Goal: Task Accomplishment & Management: Manage account settings

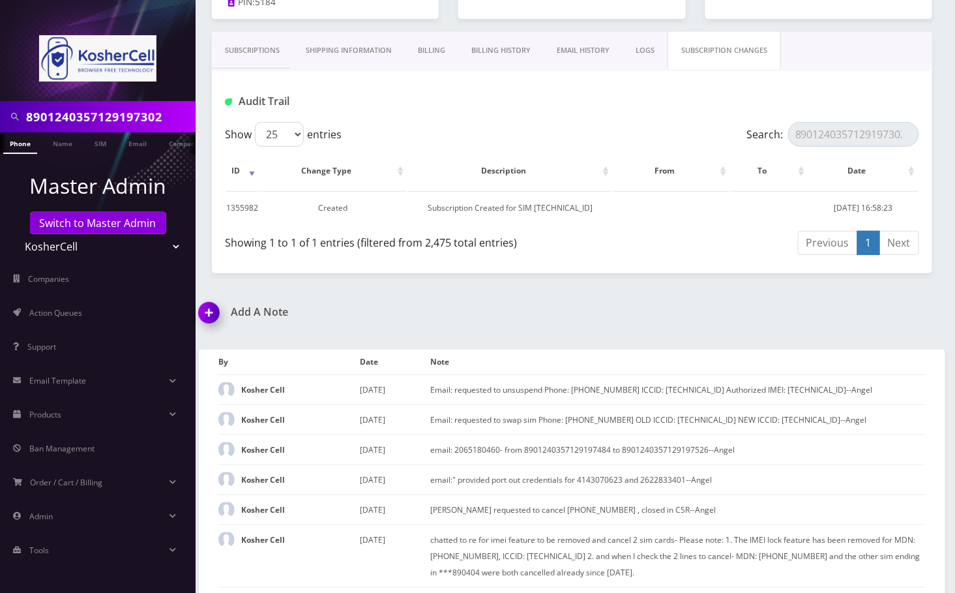
scroll to position [0, 6]
click at [95, 227] on link "Switch to Master Admin" at bounding box center [98, 223] width 136 height 22
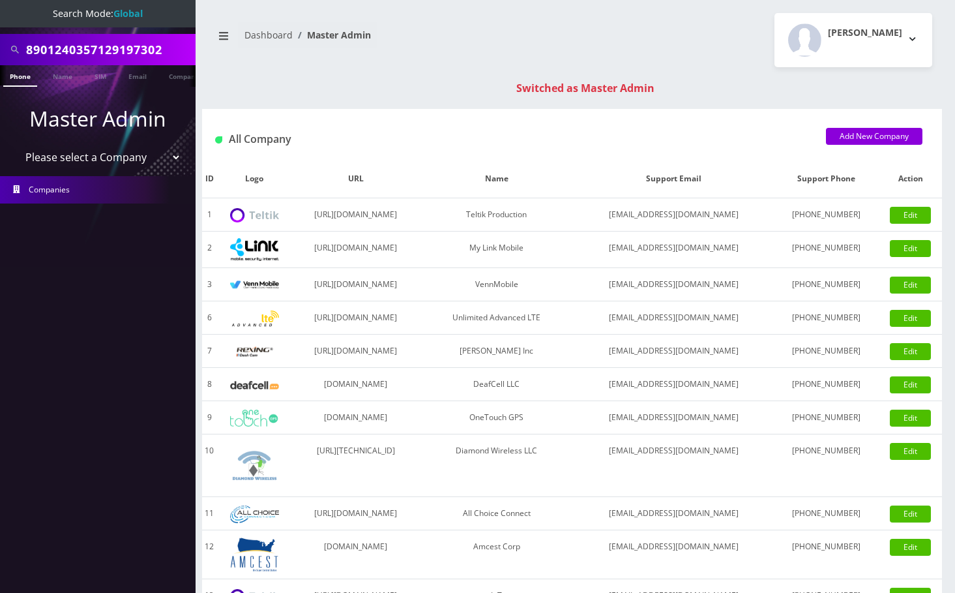
click at [84, 46] on input "8901240357129197302" at bounding box center [109, 49] width 166 height 25
type input "9292764700"
click at [27, 78] on link "Phone" at bounding box center [20, 76] width 34 height 22
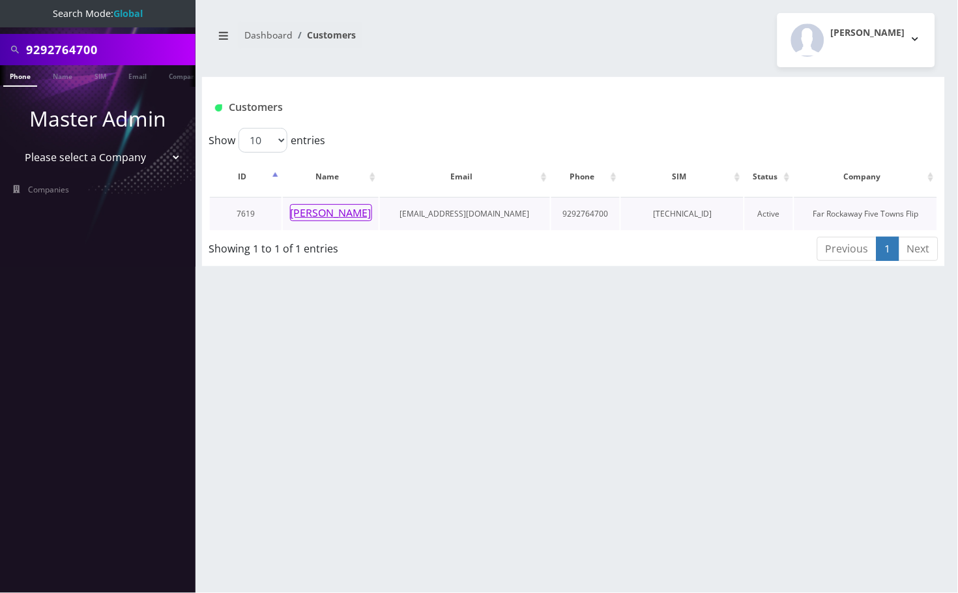
click at [342, 211] on button "[PERSON_NAME]" at bounding box center [331, 212] width 82 height 17
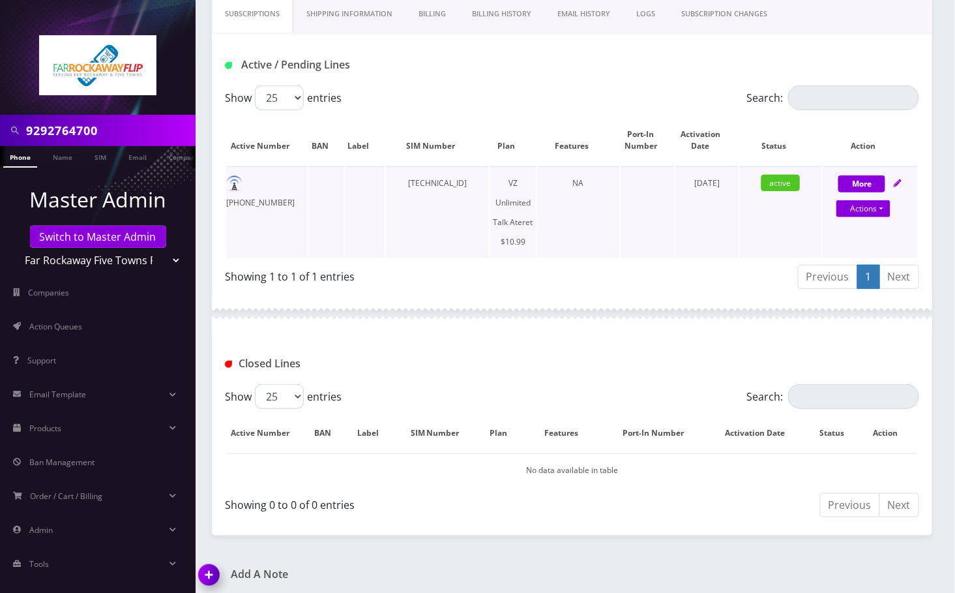
scroll to position [212, 0]
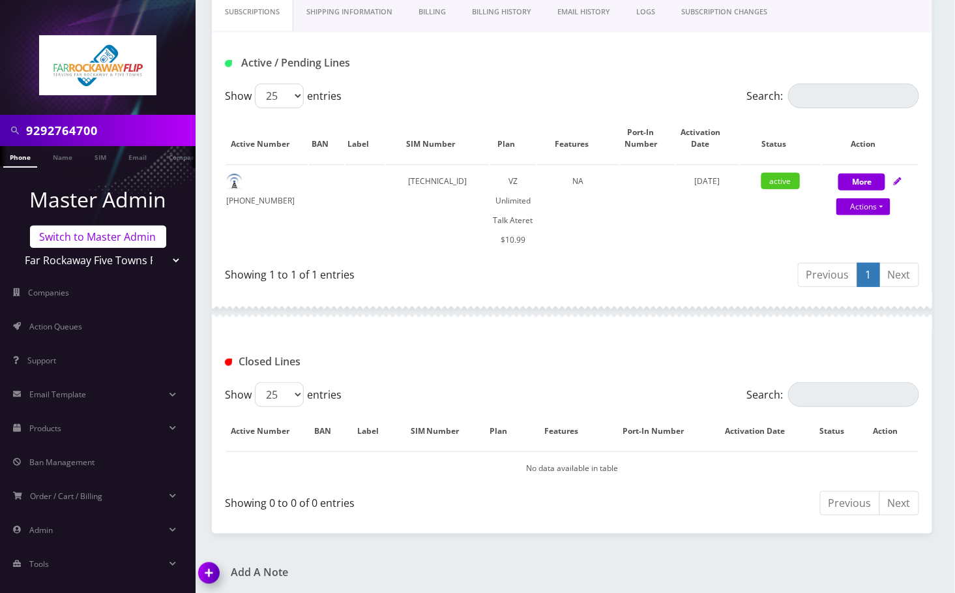
click at [68, 237] on link "Switch to Master Admin" at bounding box center [98, 237] width 136 height 22
click at [64, 129] on input "9292764700" at bounding box center [109, 130] width 166 height 25
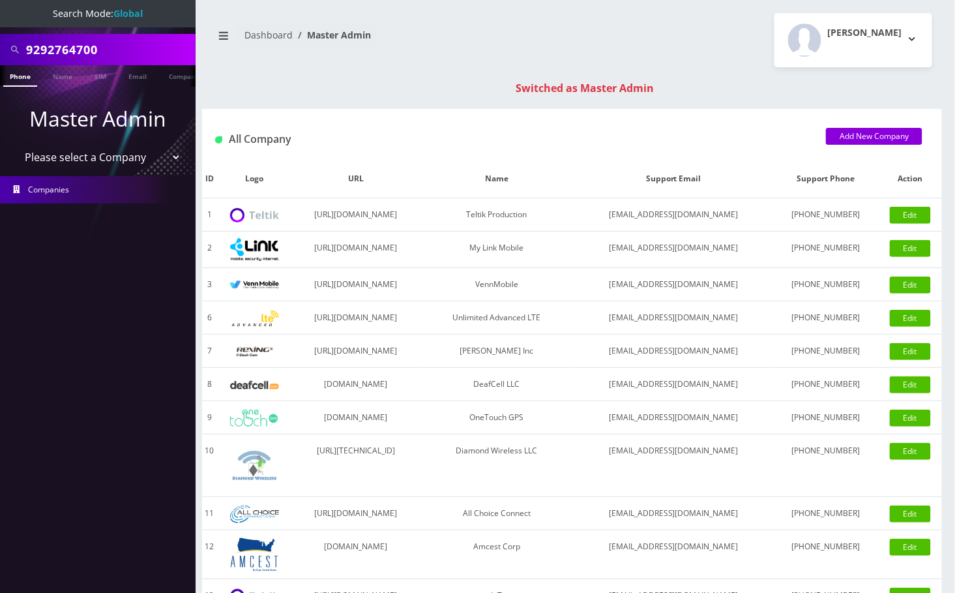
click at [54, 48] on input "9292764700" at bounding box center [109, 49] width 166 height 25
paste input "3233511937"
type input "3233511937"
click at [27, 77] on link "Phone" at bounding box center [20, 76] width 34 height 22
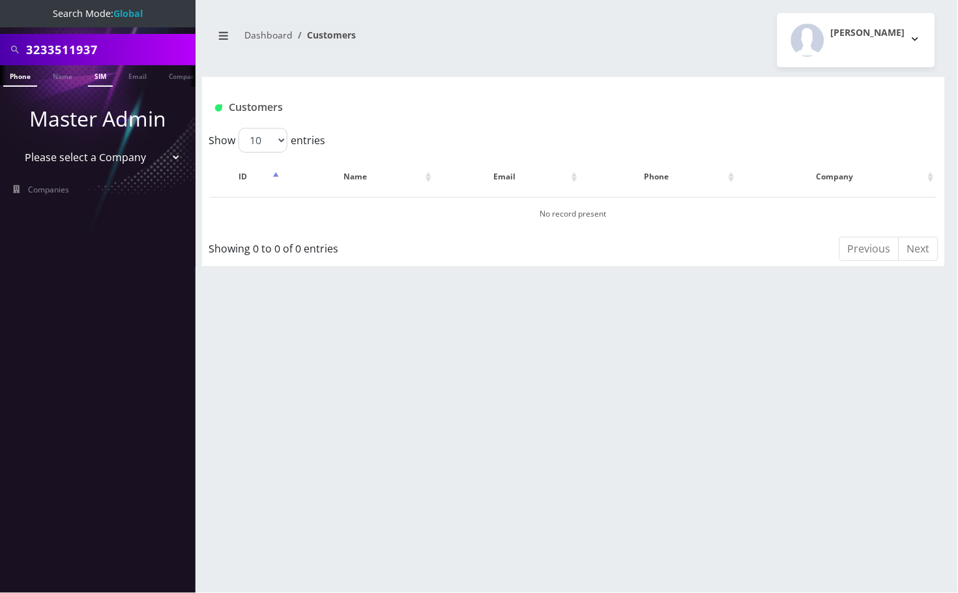
scroll to position [0, 6]
click at [111, 34] on div "3233511937" at bounding box center [98, 49] width 196 height 31
click at [108, 48] on input "3233511937" at bounding box center [109, 49] width 166 height 25
click at [14, 78] on link "Phone" at bounding box center [14, 76] width 34 height 22
click at [143, 49] on input "3233511937" at bounding box center [109, 49] width 166 height 25
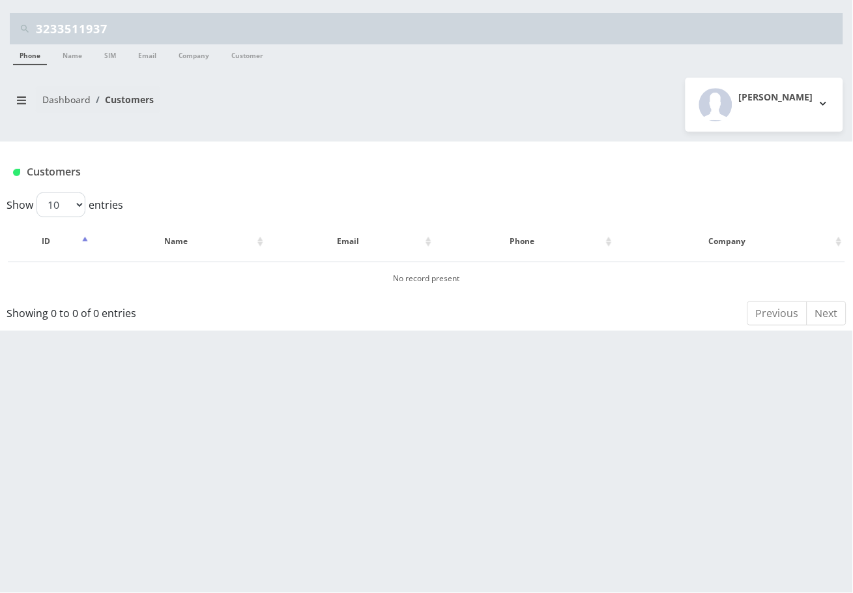
click at [68, 38] on input "3233511937" at bounding box center [438, 28] width 804 height 25
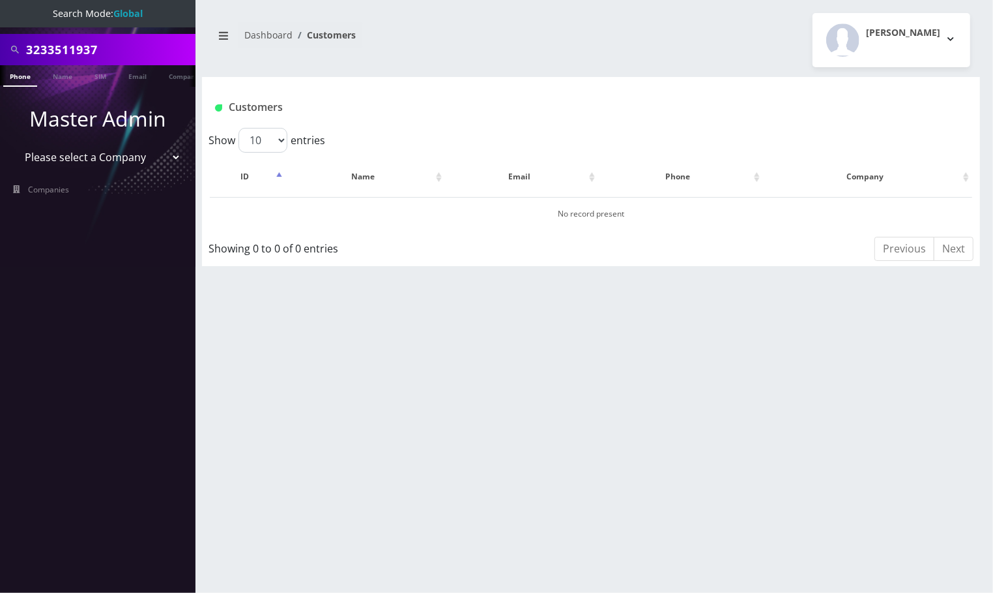
click at [73, 51] on input "3233511937" at bounding box center [109, 49] width 166 height 25
paste input "gidder"
type input "gidder"
click at [54, 70] on link "Name" at bounding box center [62, 76] width 33 height 22
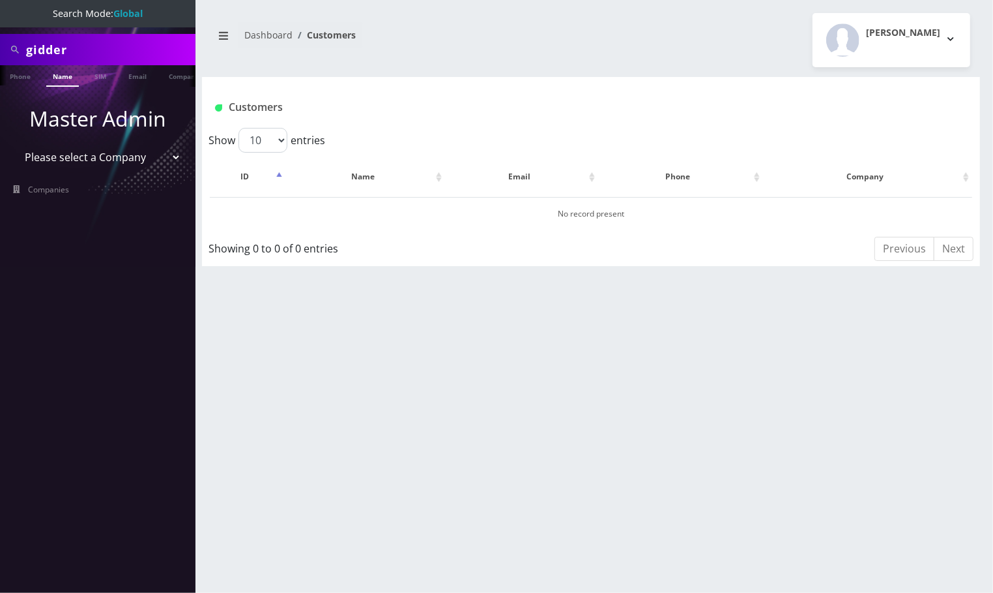
click at [95, 50] on input "gidder" at bounding box center [109, 49] width 166 height 25
click at [66, 78] on link "Name" at bounding box center [62, 76] width 33 height 22
click at [119, 51] on input "gidder" at bounding box center [109, 49] width 166 height 25
click at [95, 156] on select "Please select a Company Teltik Production My Link Mobile VennMobile Unlimited A…" at bounding box center [98, 157] width 166 height 25
select select "20"
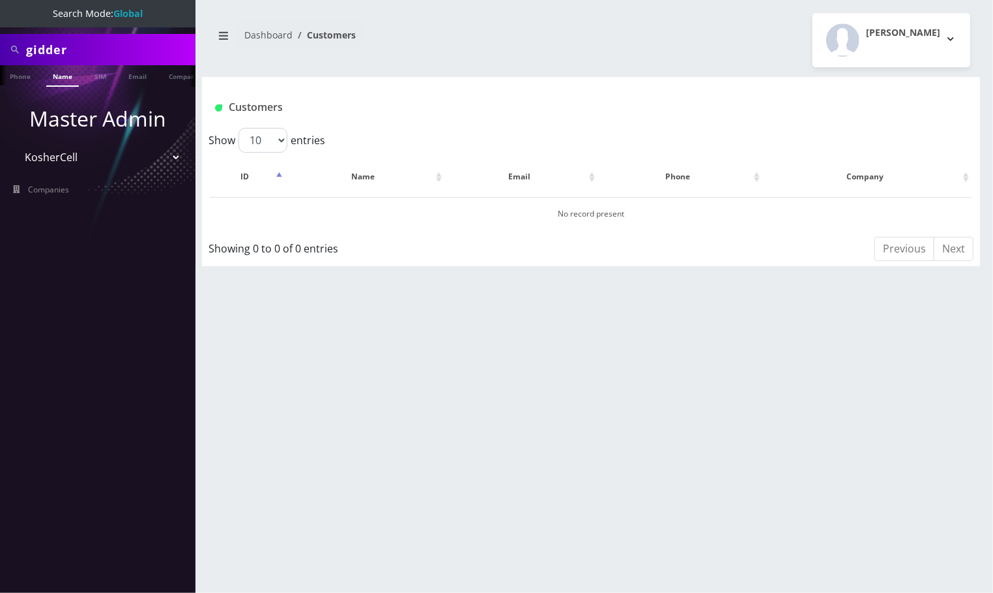
click at [15, 145] on select "Please select a Company Teltik Production My Link Mobile VennMobile Unlimited A…" at bounding box center [98, 157] width 166 height 25
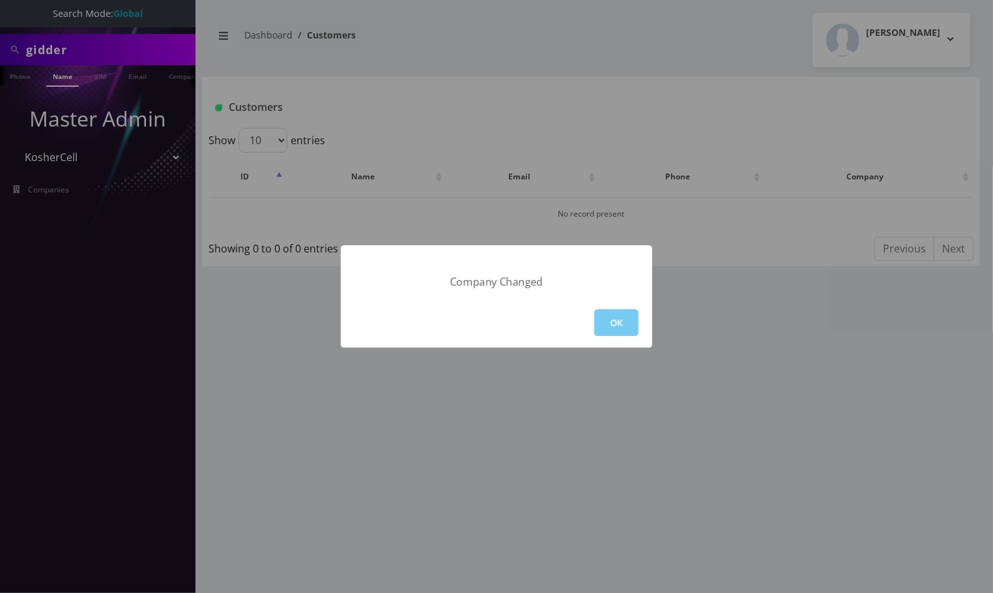
click at [605, 316] on button "OK" at bounding box center [617, 322] width 44 height 27
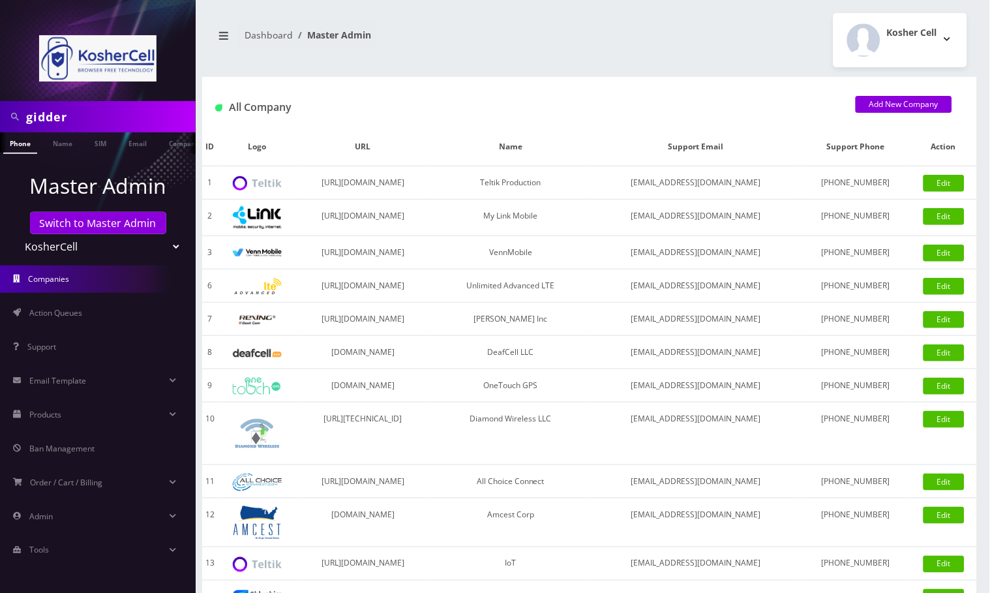
click at [79, 89] on nav "gidder Phone Name SIM Email Company Customer Master Admin Switch to Master Admi…" at bounding box center [98, 296] width 196 height 593
click at [65, 143] on link "Name" at bounding box center [62, 143] width 33 height 22
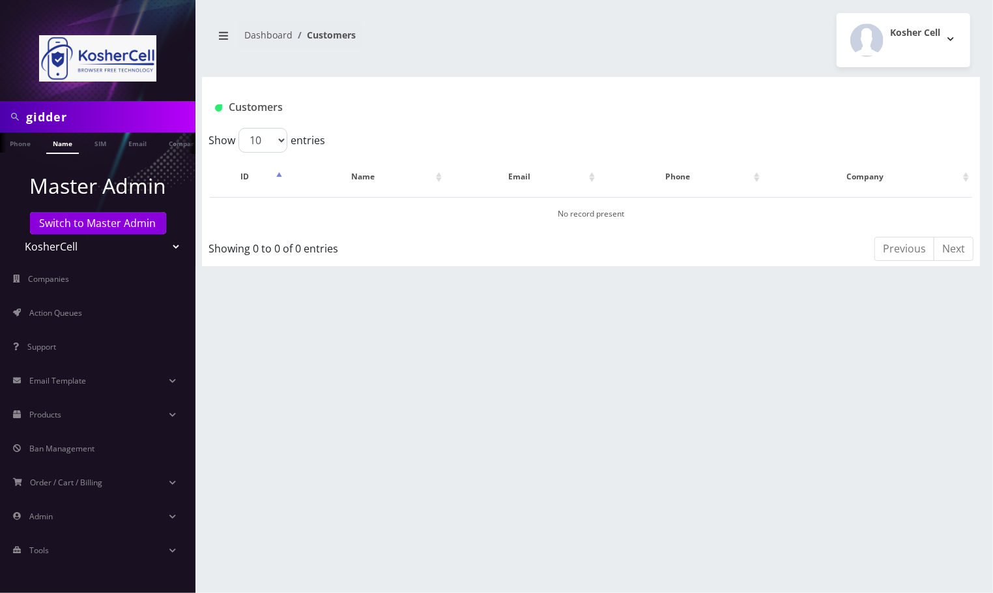
drag, startPoint x: 58, startPoint y: 111, endPoint x: 39, endPoint y: 114, distance: 19.1
click at [39, 114] on input "gidder" at bounding box center [109, 116] width 166 height 25
type input "gibber"
click at [61, 149] on link "Name" at bounding box center [62, 143] width 33 height 22
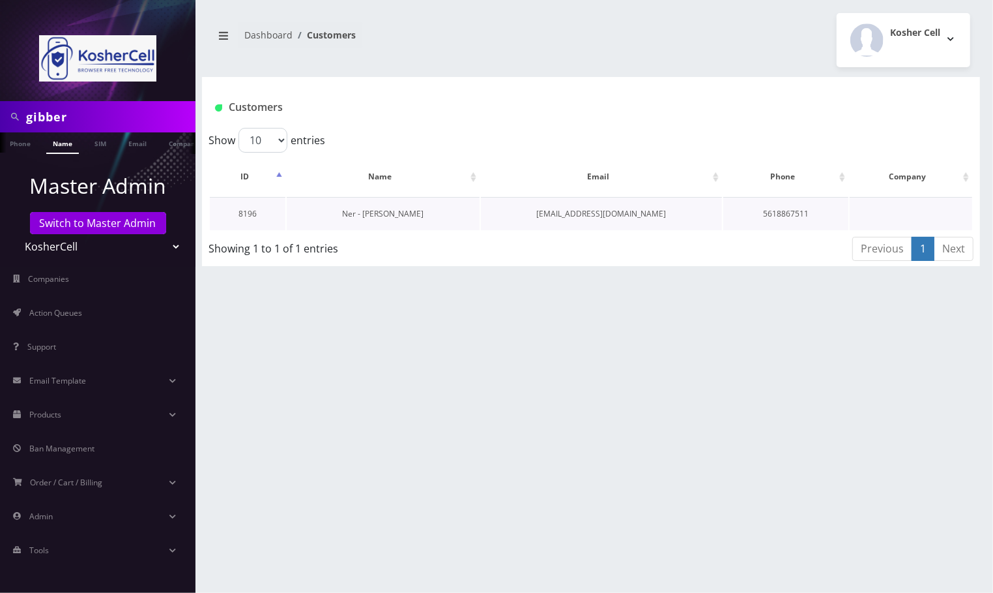
click at [414, 213] on link "Ner - [PERSON_NAME]" at bounding box center [382, 213] width 81 height 11
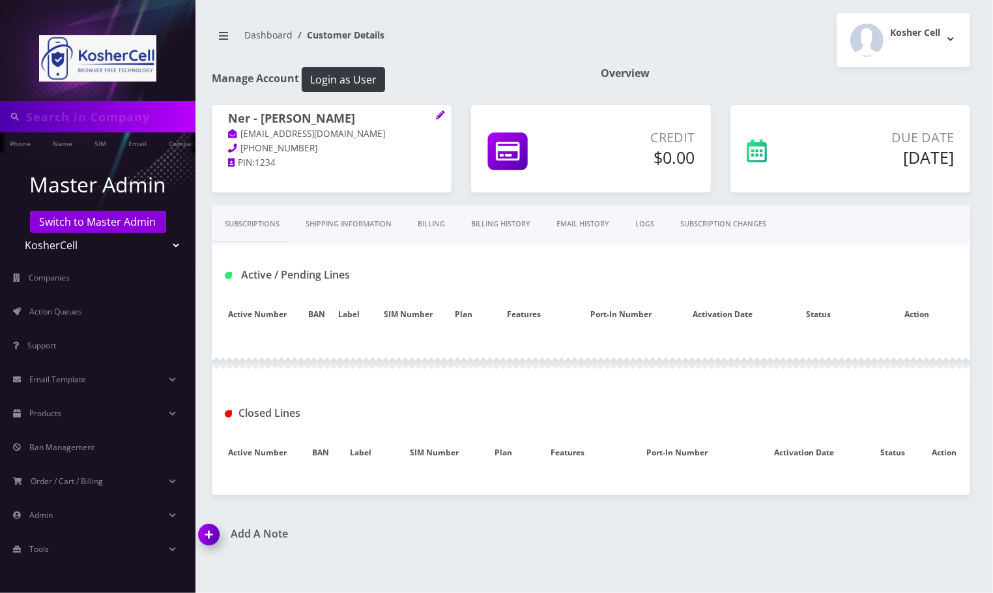
type input "gibber"
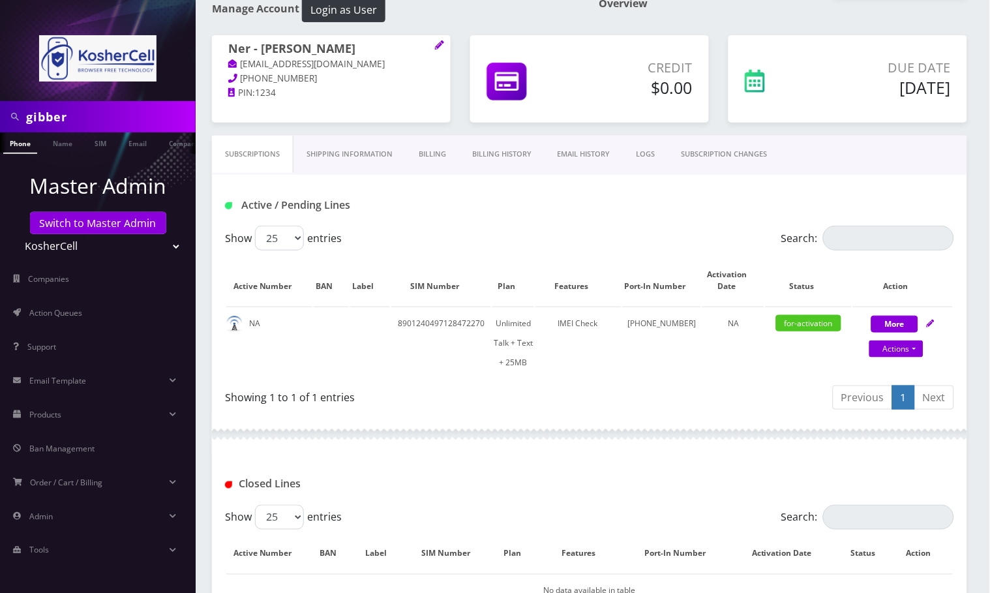
scroll to position [192, 0]
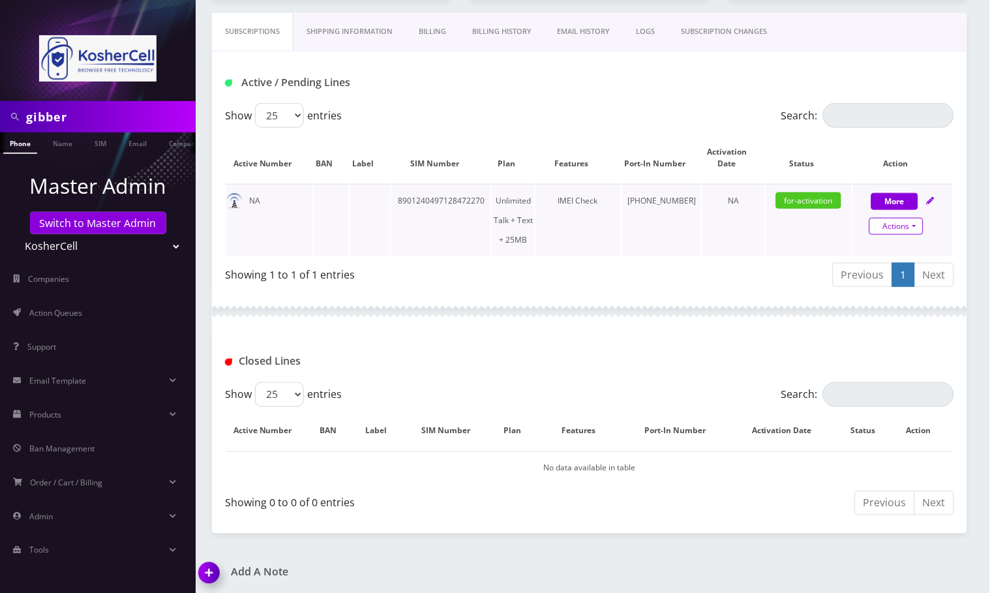
click at [920, 226] on link "Actions" at bounding box center [896, 226] width 54 height 17
select select "364"
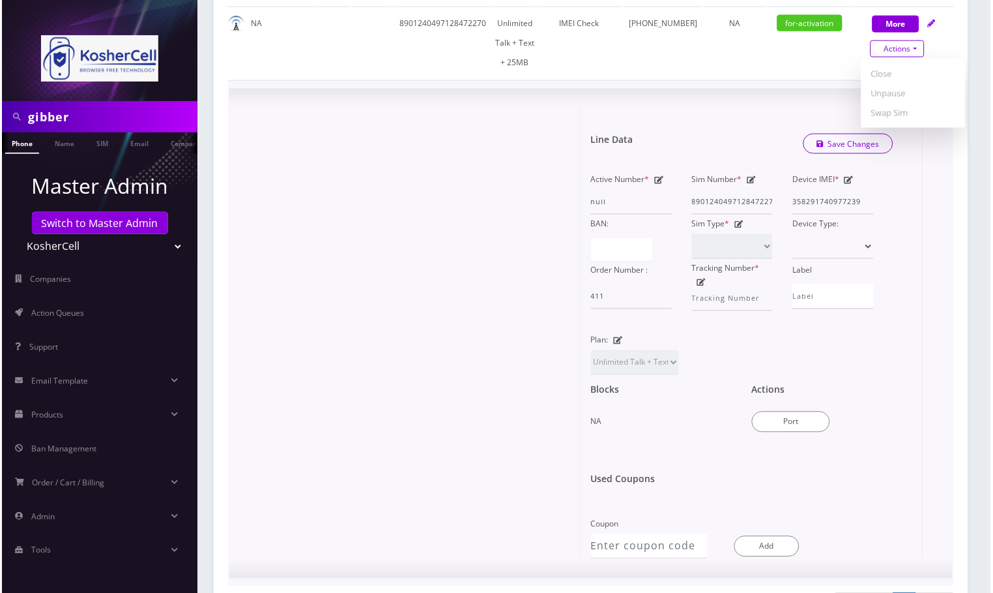
scroll to position [429, 0]
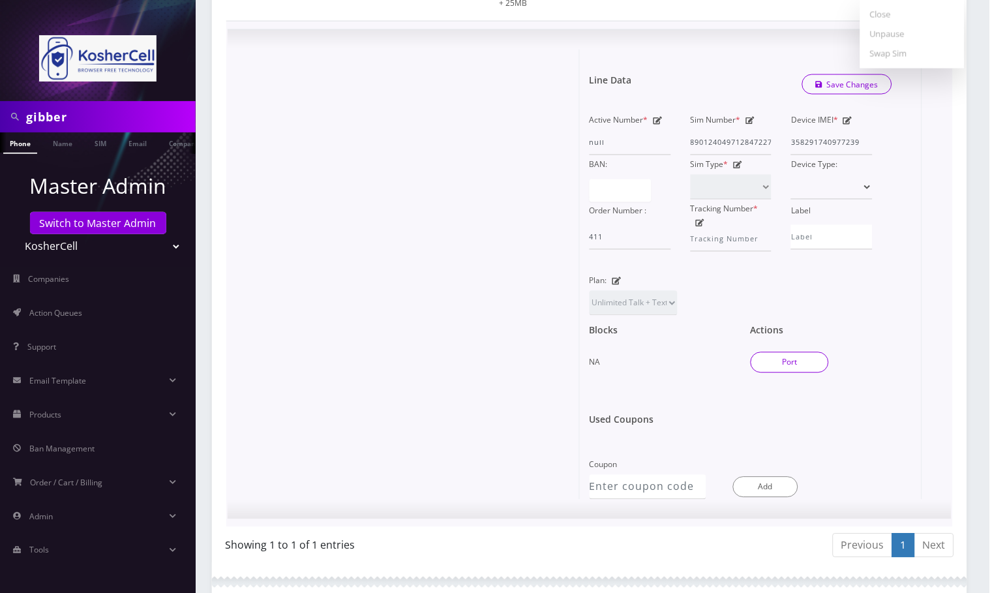
click at [802, 352] on button "Port" at bounding box center [789, 362] width 78 height 21
type input "Jennifer Gibber"
type input "400 Mount Wilson Lane"
type input "pikesville"
select select "MD"
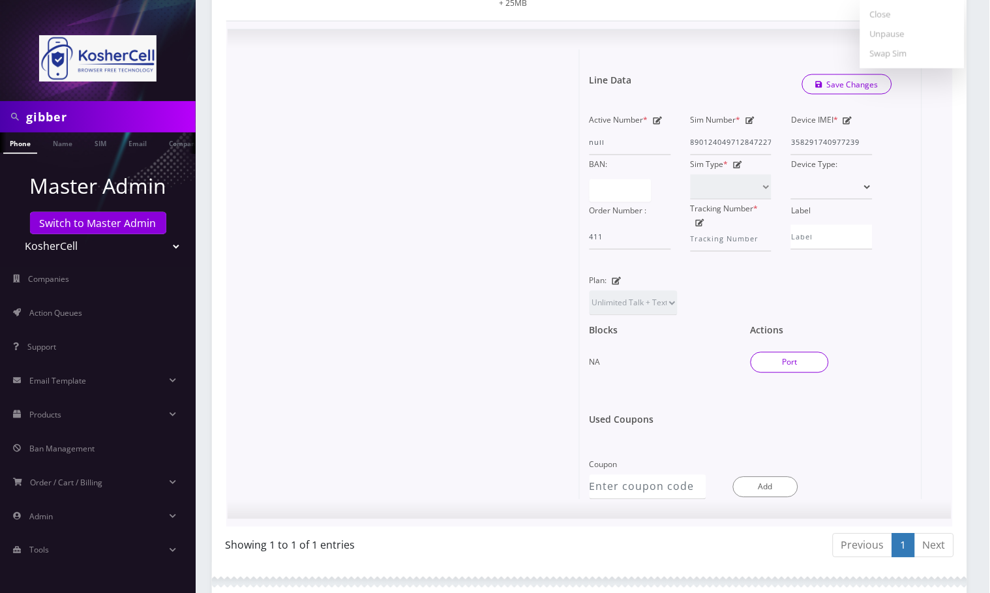
type input "21208"
type input "8901240497128472270"
type input "6679102679"
type input "K phones 613"
type input "40236615"
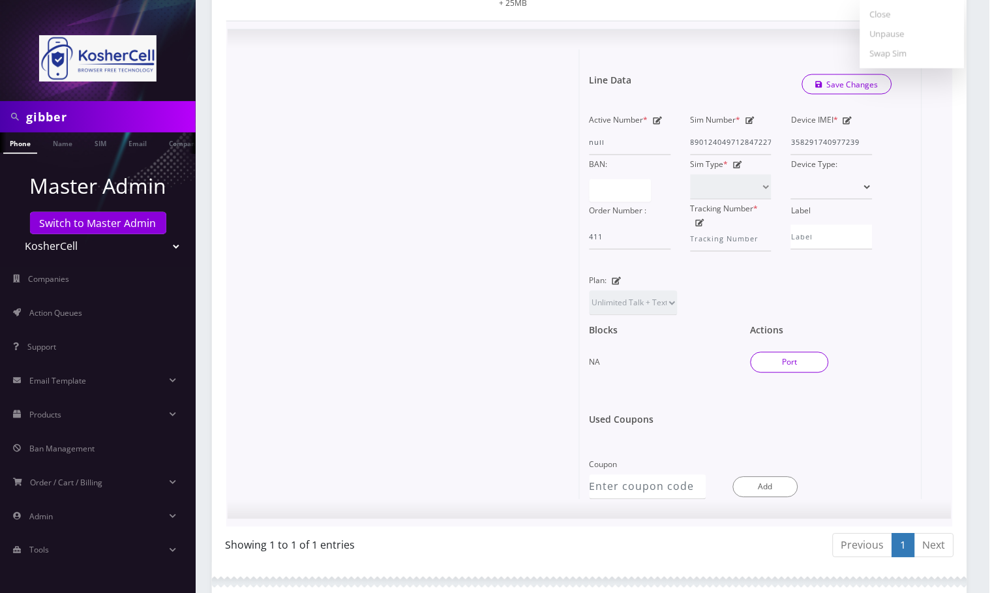
type input "597104"
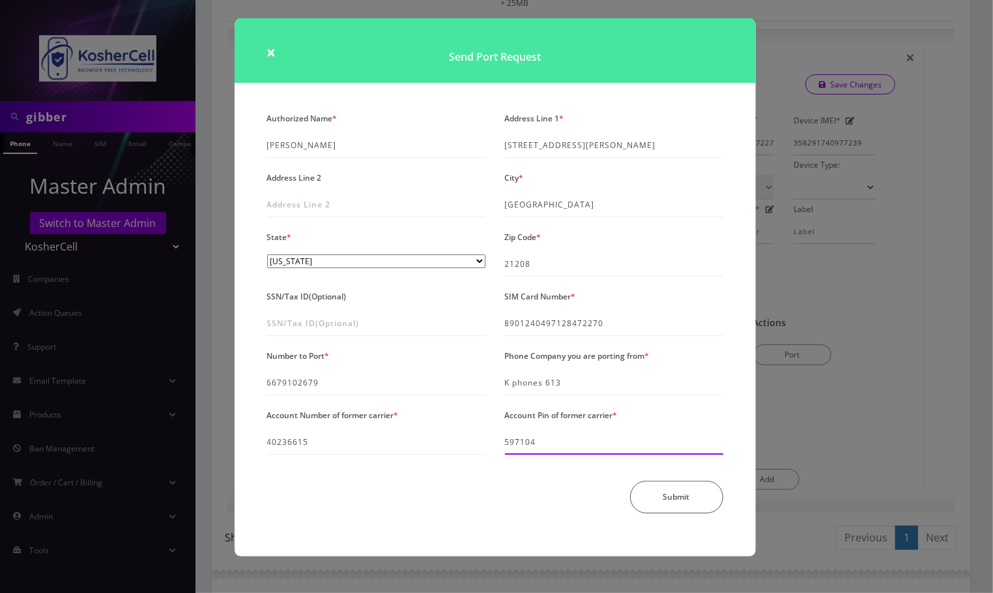
click at [518, 448] on input "597104" at bounding box center [614, 442] width 218 height 25
click at [558, 444] on input "597104" at bounding box center [614, 442] width 218 height 25
click at [557, 444] on input "597104" at bounding box center [614, 442] width 218 height 25
click at [516, 441] on input "597104" at bounding box center [614, 442] width 218 height 25
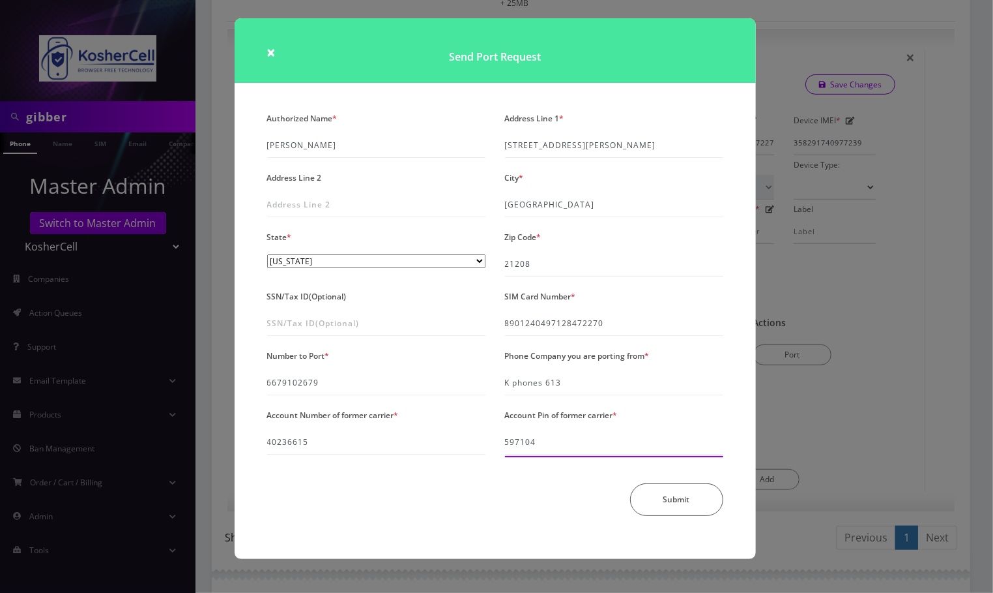
click at [516, 441] on input "597104" at bounding box center [614, 442] width 218 height 25
click at [915, 419] on div "× Send Port Request Authorized Name * Jennifer Gibber Address Line 1 * 400 Moun…" at bounding box center [496, 296] width 993 height 593
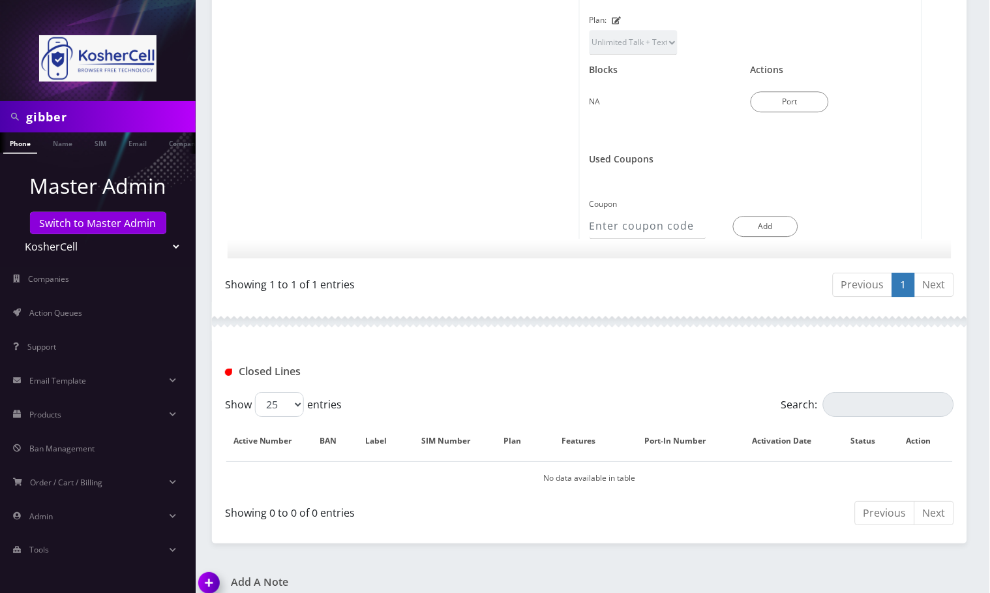
drag, startPoint x: 212, startPoint y: 572, endPoint x: 244, endPoint y: 567, distance: 32.9
click at [212, 572] on img at bounding box center [211, 587] width 38 height 38
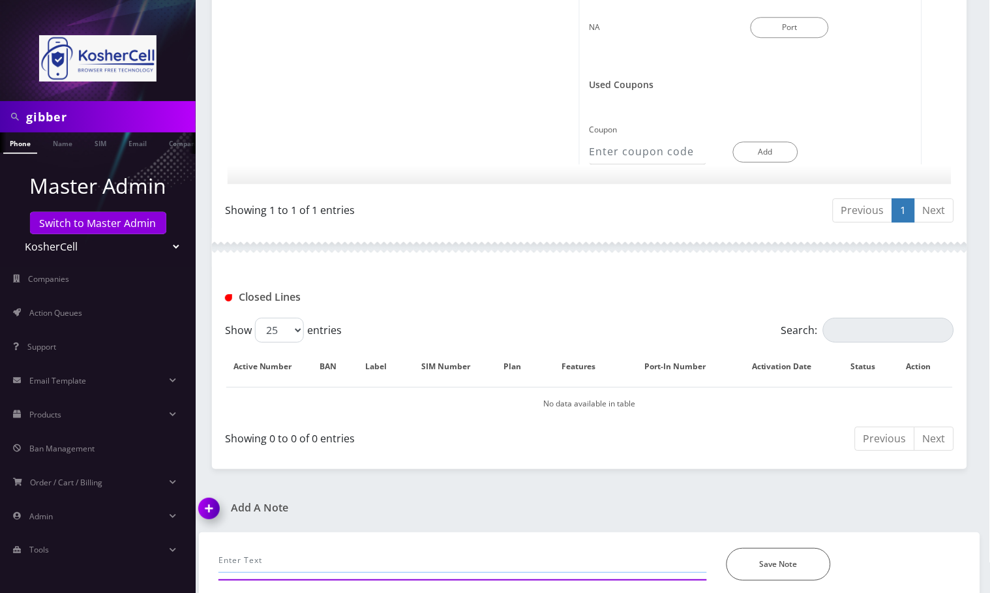
click at [289, 548] on input "text" at bounding box center [462, 560] width 488 height 25
paste input "597104"
type input "updated port with pin 597104, port completed--Angel"
click at [779, 561] on button "Save Note" at bounding box center [778, 564] width 104 height 33
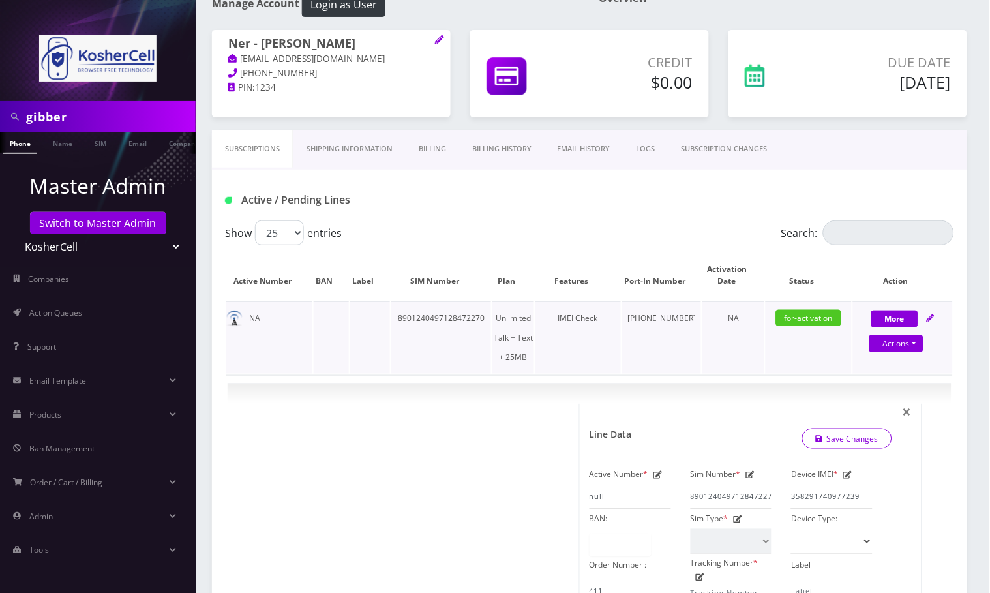
scroll to position [68, 0]
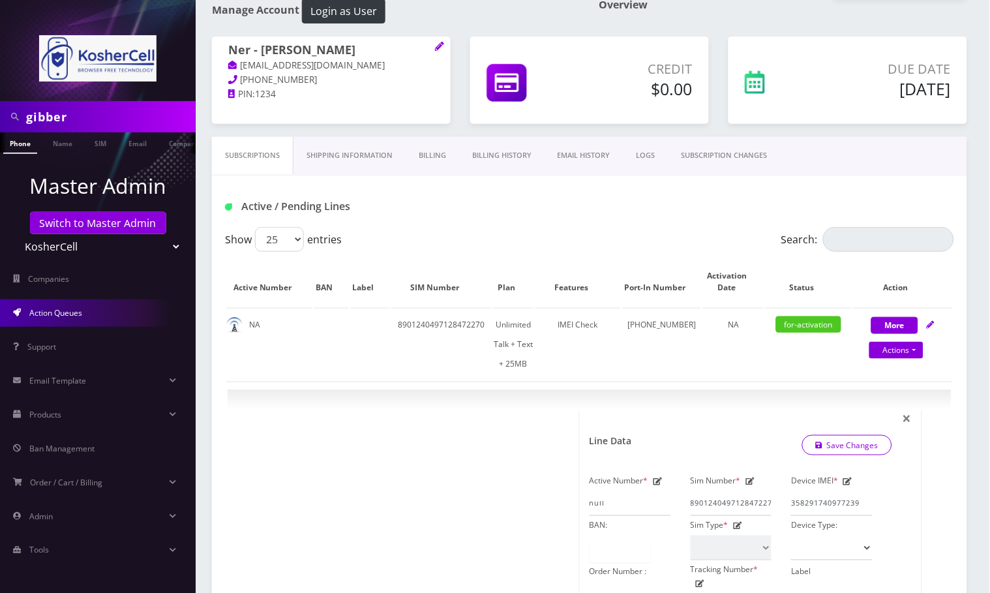
click at [61, 311] on span "Action Queues" at bounding box center [55, 312] width 53 height 11
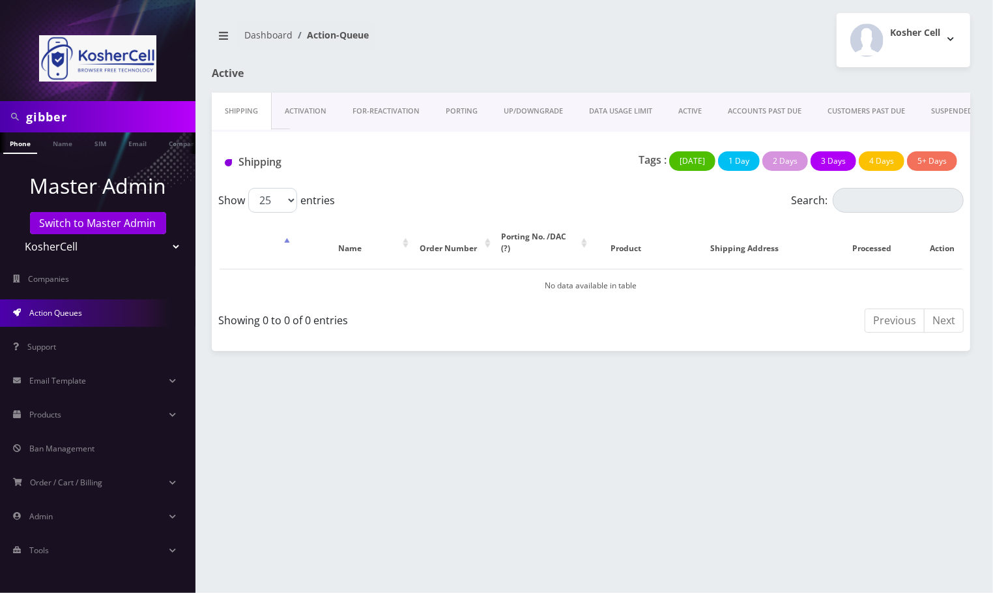
click at [319, 113] on link "Activation" at bounding box center [306, 111] width 68 height 37
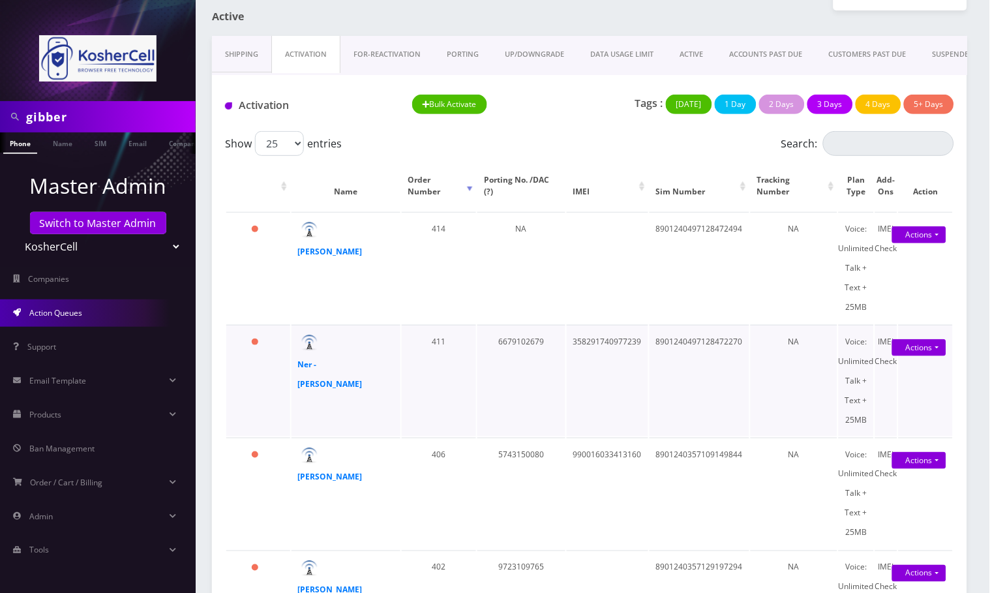
scroll to position [87, 0]
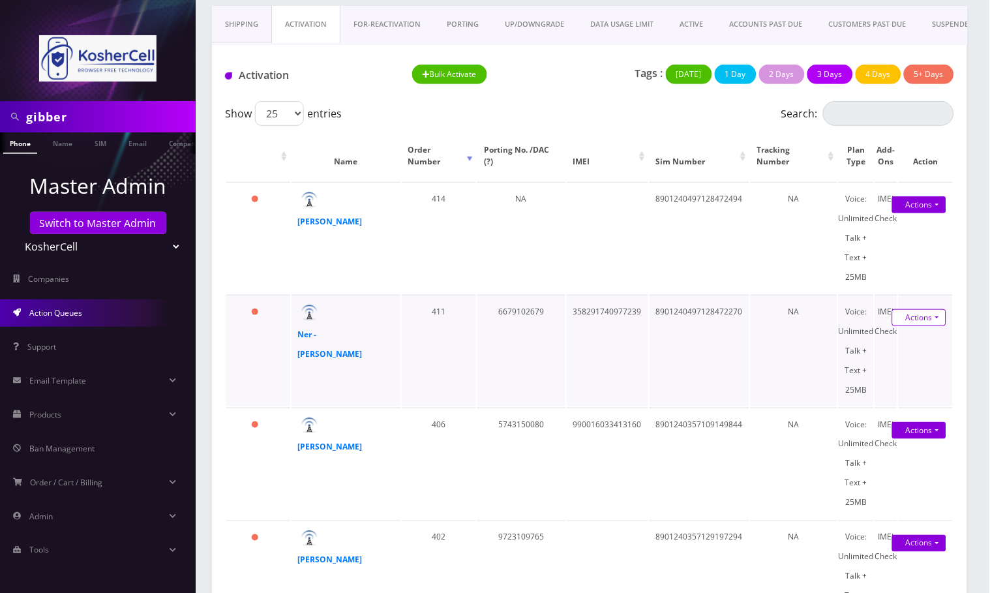
click at [937, 314] on link "Actions" at bounding box center [919, 317] width 54 height 17
click at [538, 21] on link "UP/DOWNGRADE" at bounding box center [534, 24] width 85 height 37
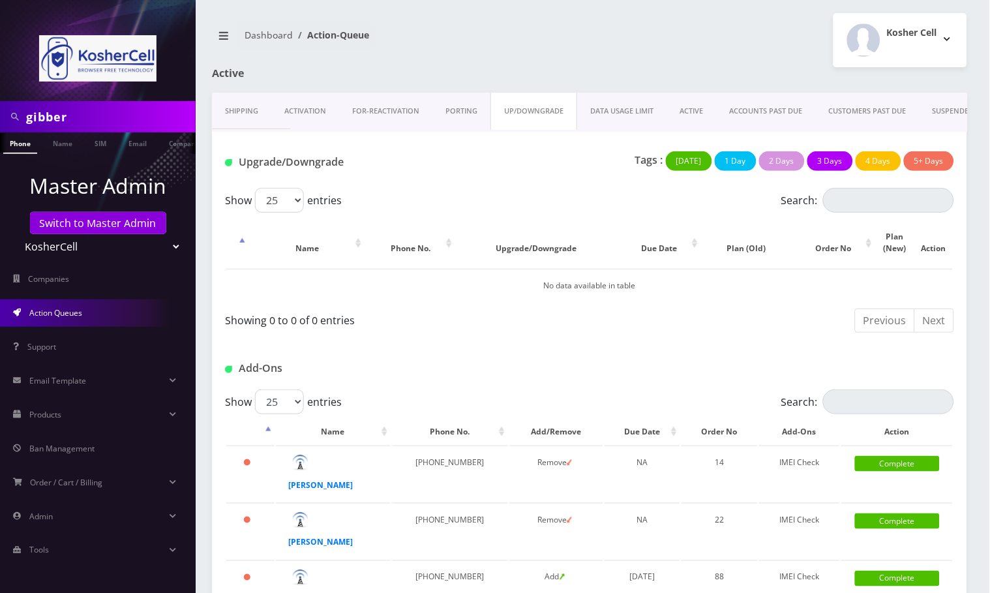
click at [462, 106] on link "PORTING" at bounding box center [461, 111] width 58 height 37
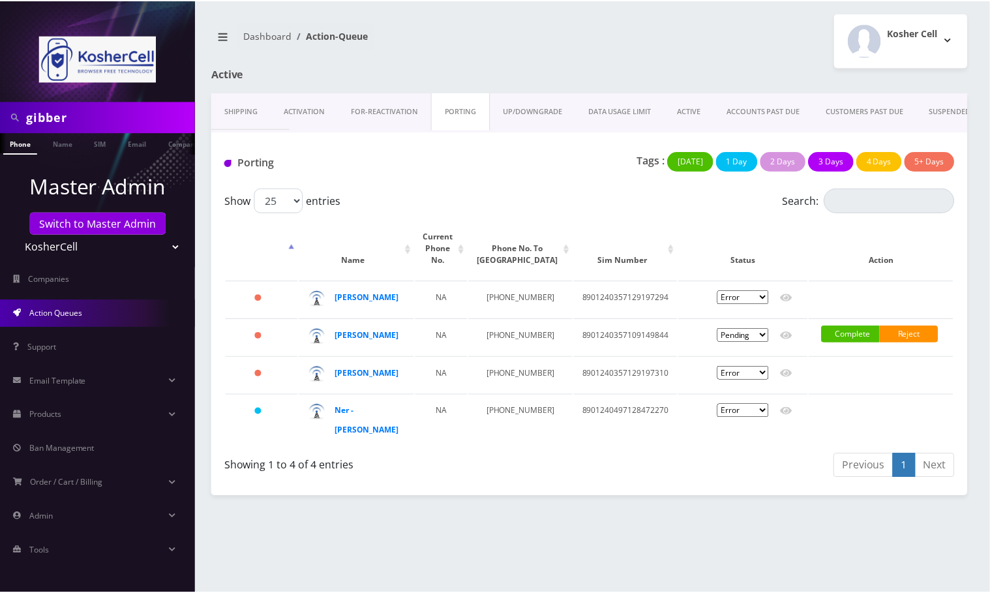
scroll to position [0, 6]
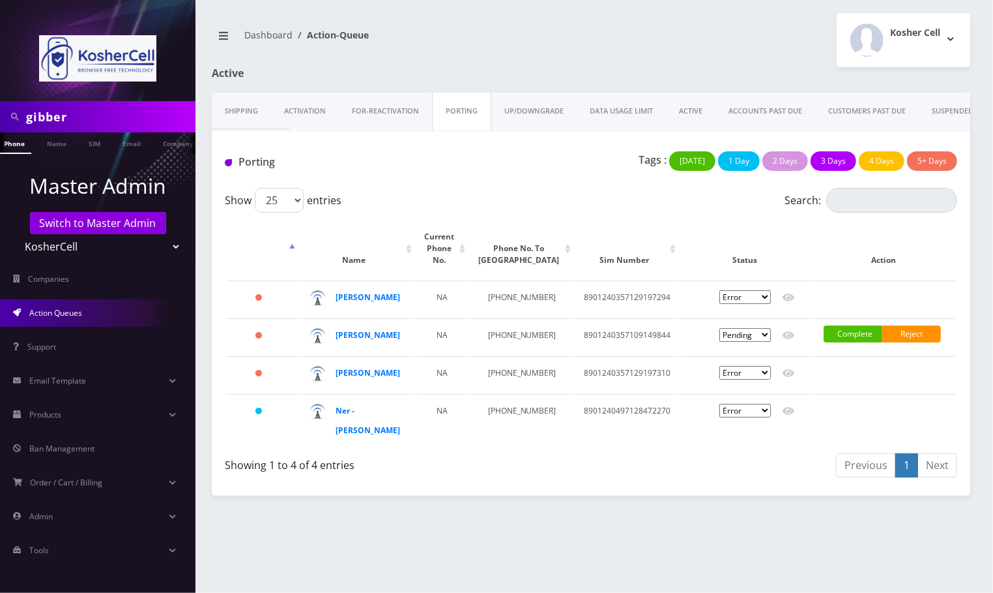
click at [301, 107] on link "Activation" at bounding box center [305, 111] width 68 height 37
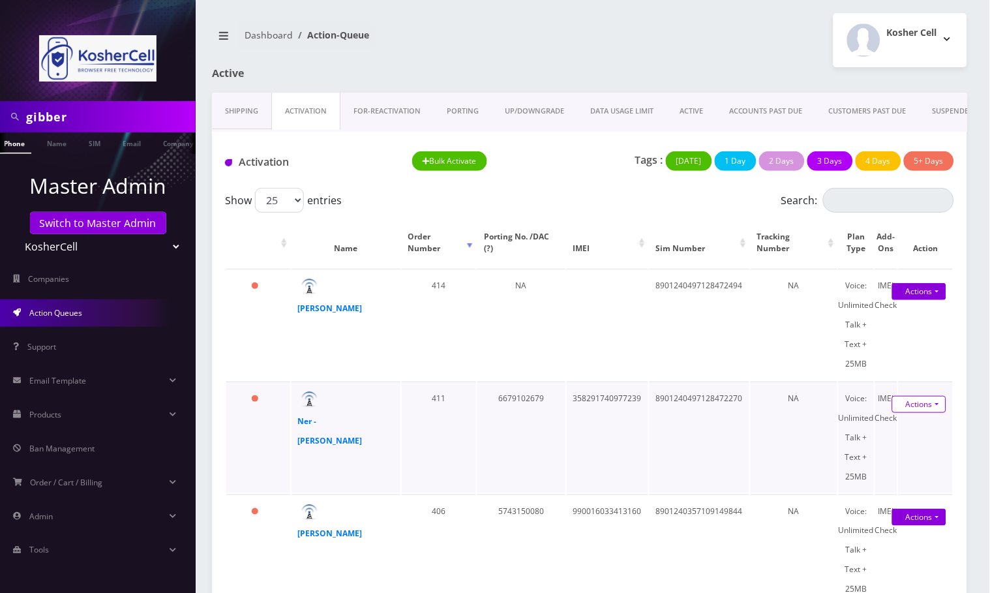
click at [926, 396] on link "Actions" at bounding box center [919, 404] width 54 height 17
click at [903, 424] on link "Activate" at bounding box center [911, 429] width 104 height 20
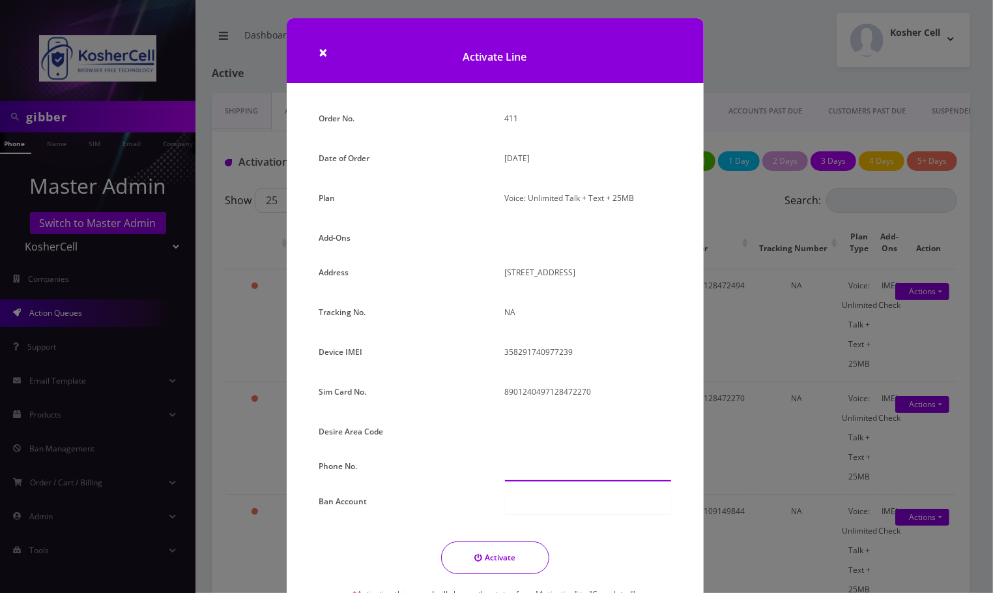
click at [535, 477] on input "text" at bounding box center [588, 468] width 166 height 25
paste input "[PHONE_NUMBER]"
type input "[PHONE_NUMBER]"
click at [508, 554] on button "Activate" at bounding box center [495, 557] width 108 height 33
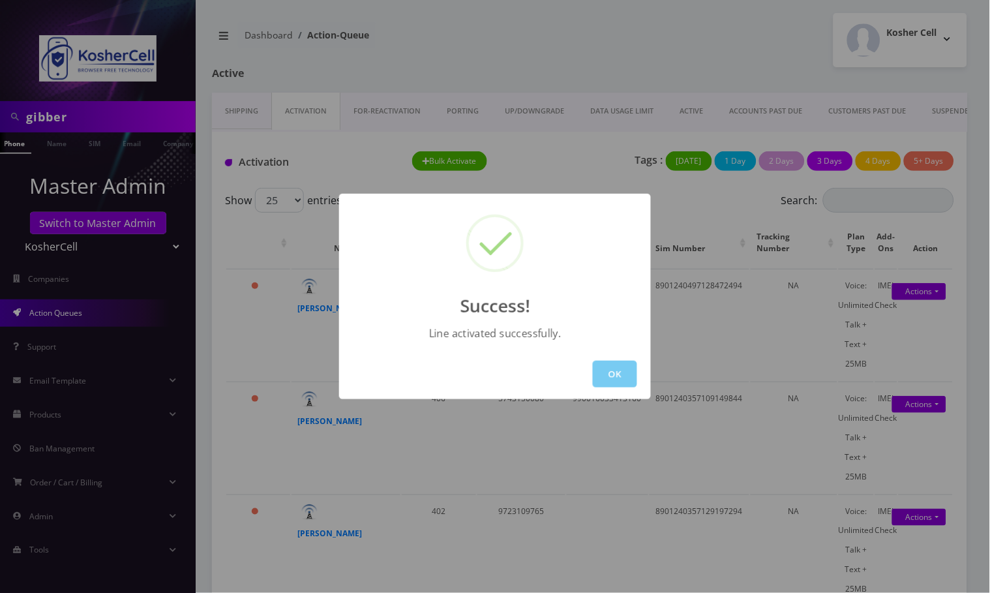
click at [608, 374] on button "OK" at bounding box center [615, 373] width 44 height 27
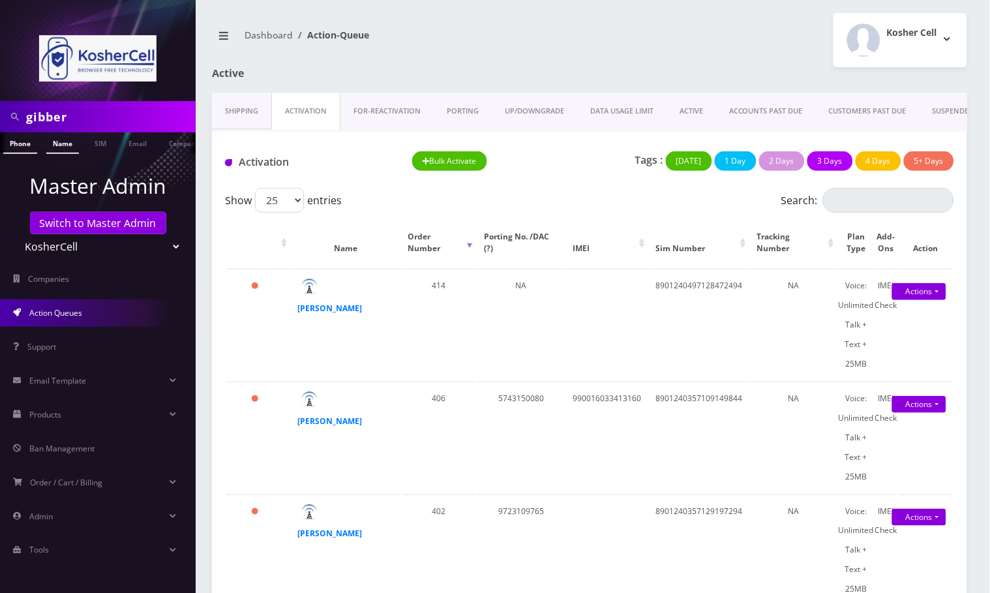
click at [65, 144] on link "Name" at bounding box center [62, 143] width 33 height 22
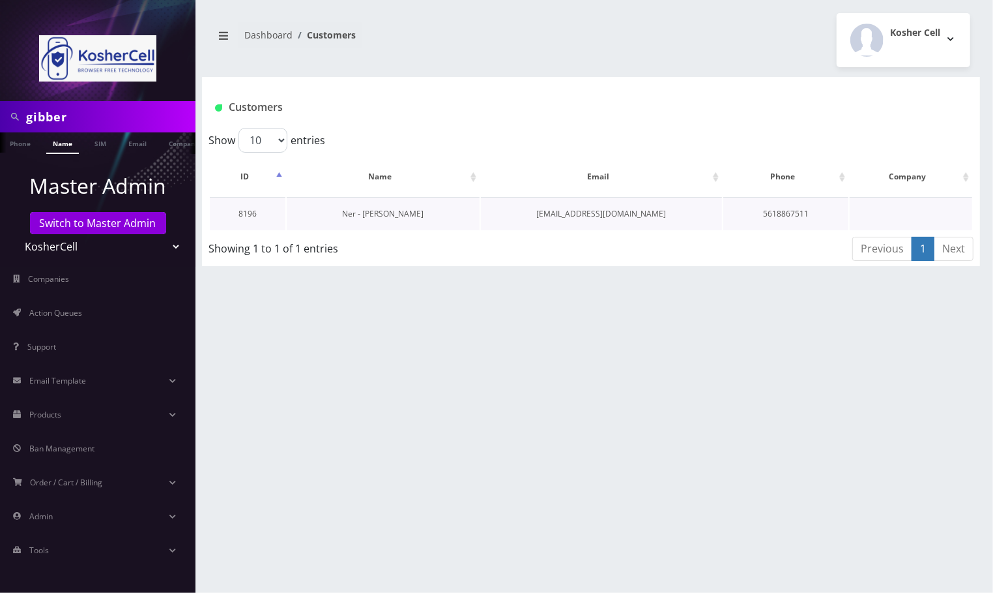
click at [385, 214] on link "Ner - [PERSON_NAME]" at bounding box center [382, 213] width 81 height 11
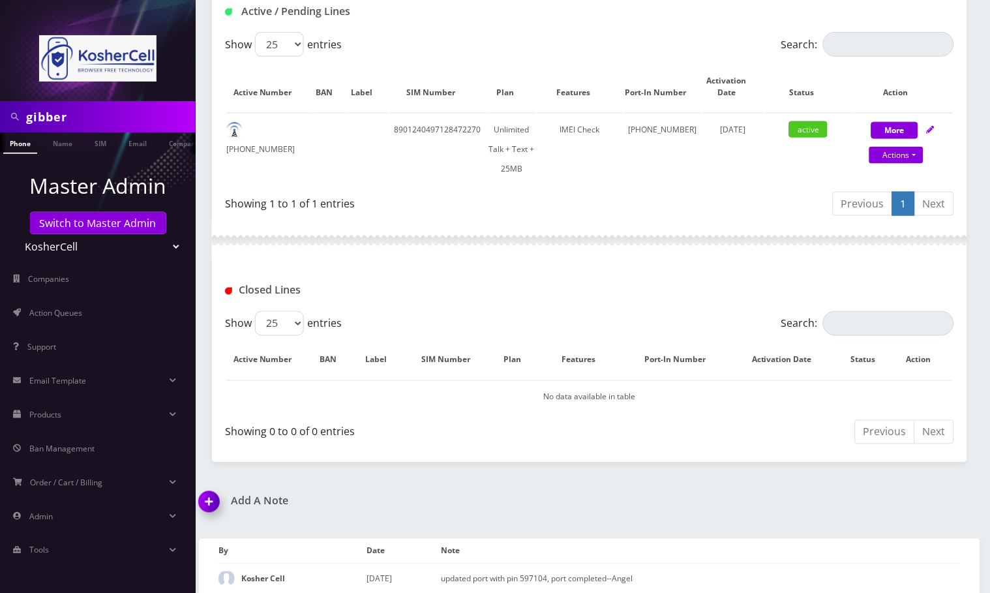
scroll to position [270, 0]
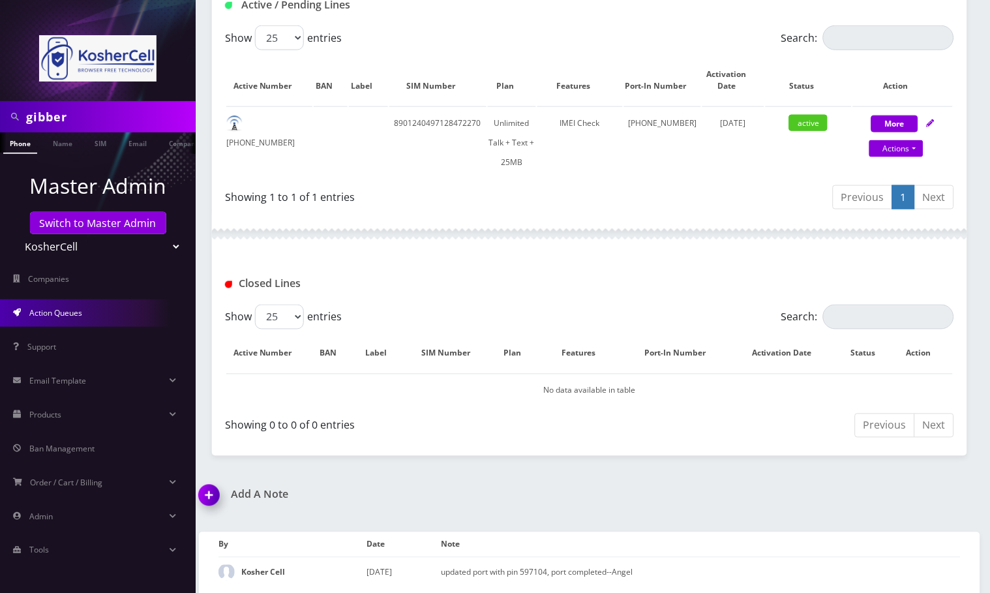
click at [76, 319] on link "Action Queues" at bounding box center [98, 312] width 196 height 27
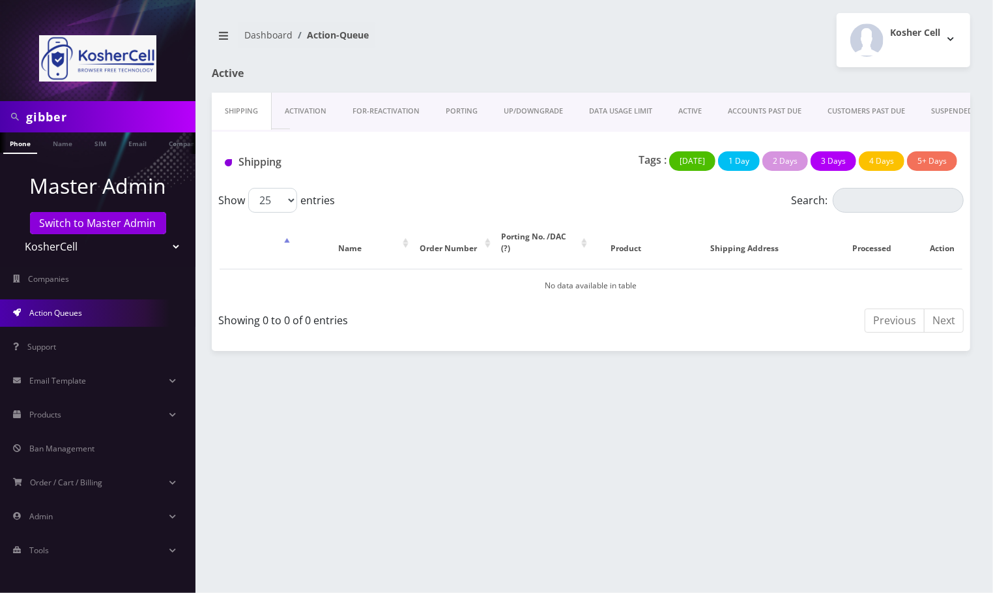
click at [460, 113] on link "PORTING" at bounding box center [462, 111] width 58 height 37
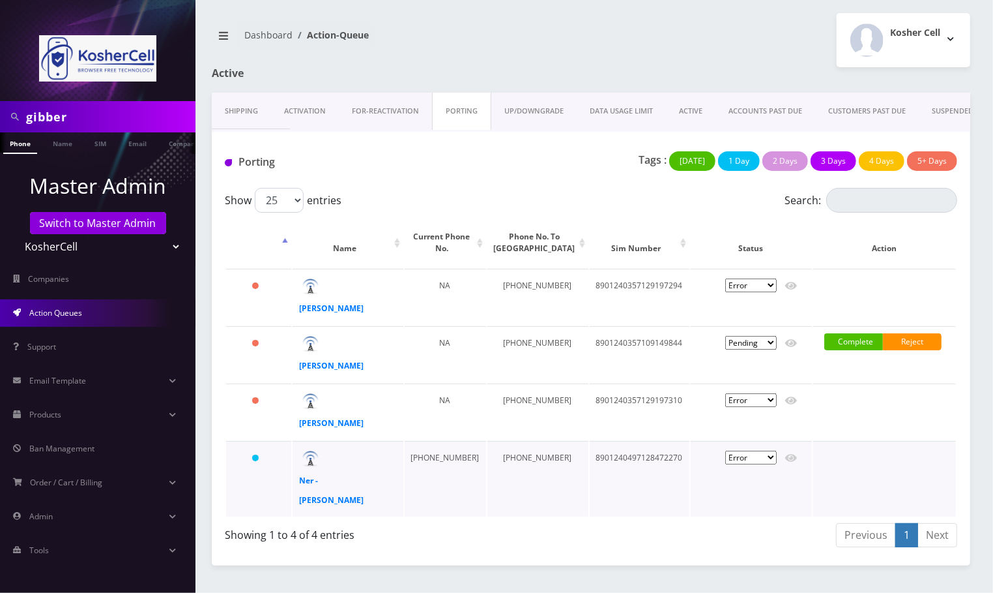
click at [767, 450] on select "Pending Submitted Error Cancelled" at bounding box center [751, 457] width 51 height 14
select select "2"
click at [726, 450] on select "Pending Submitted Error Cancelled" at bounding box center [751, 457] width 51 height 14
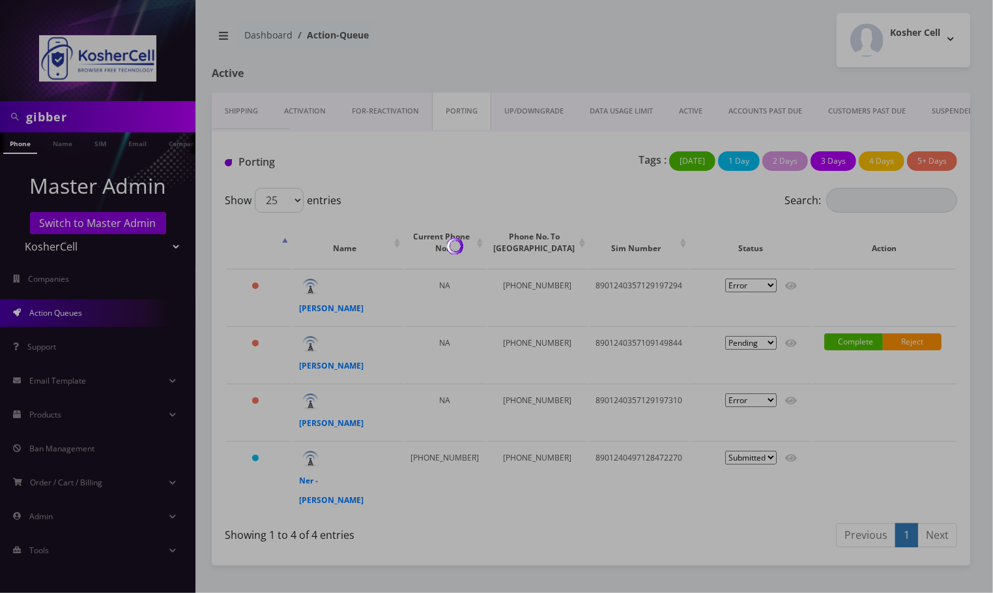
select select "2"
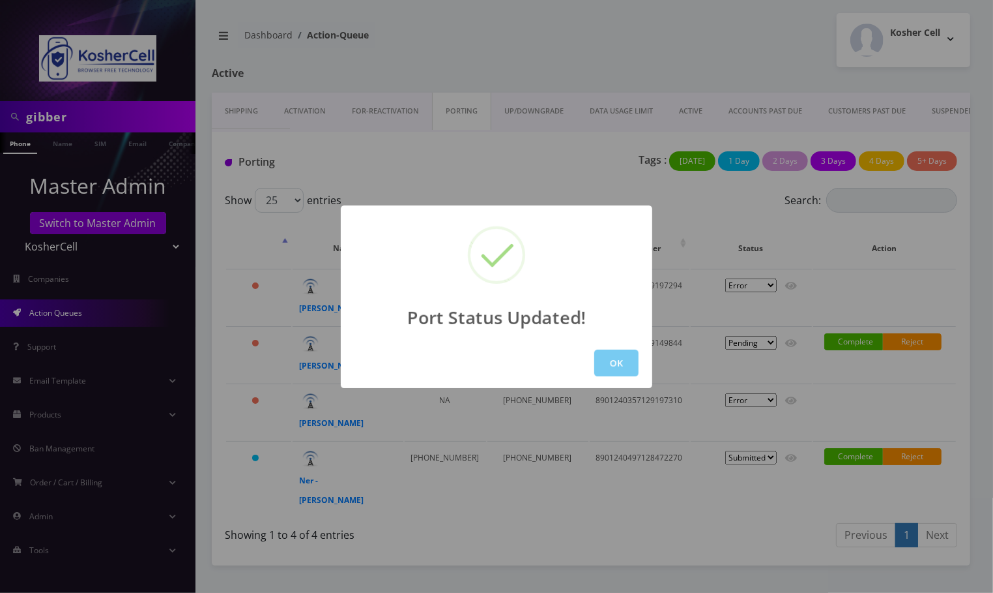
click at [626, 364] on button "OK" at bounding box center [617, 362] width 44 height 27
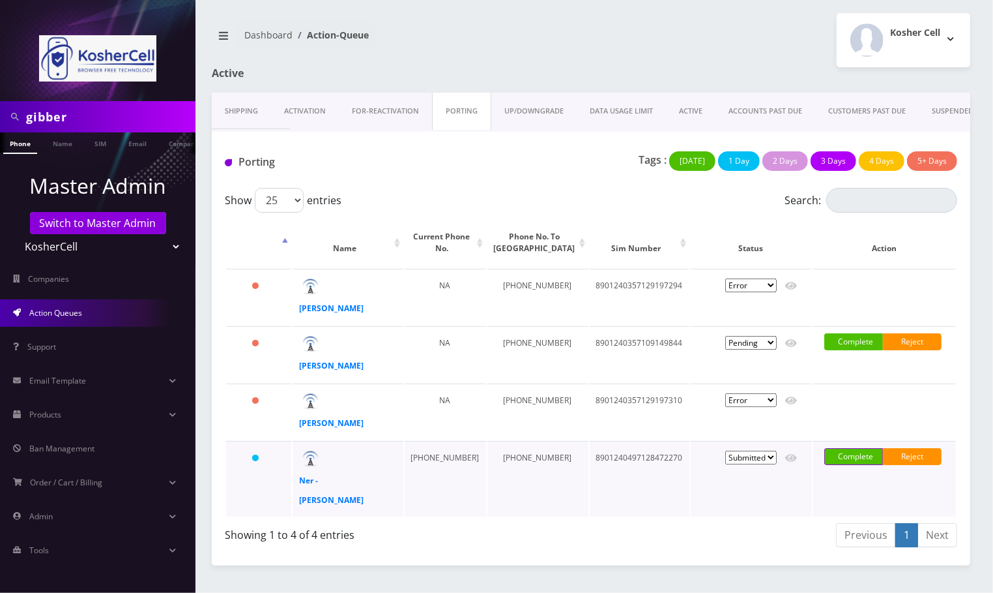
click at [844, 448] on link "Complete" at bounding box center [854, 456] width 59 height 17
click at [871, 471] on link "Confirm" at bounding box center [884, 479] width 85 height 16
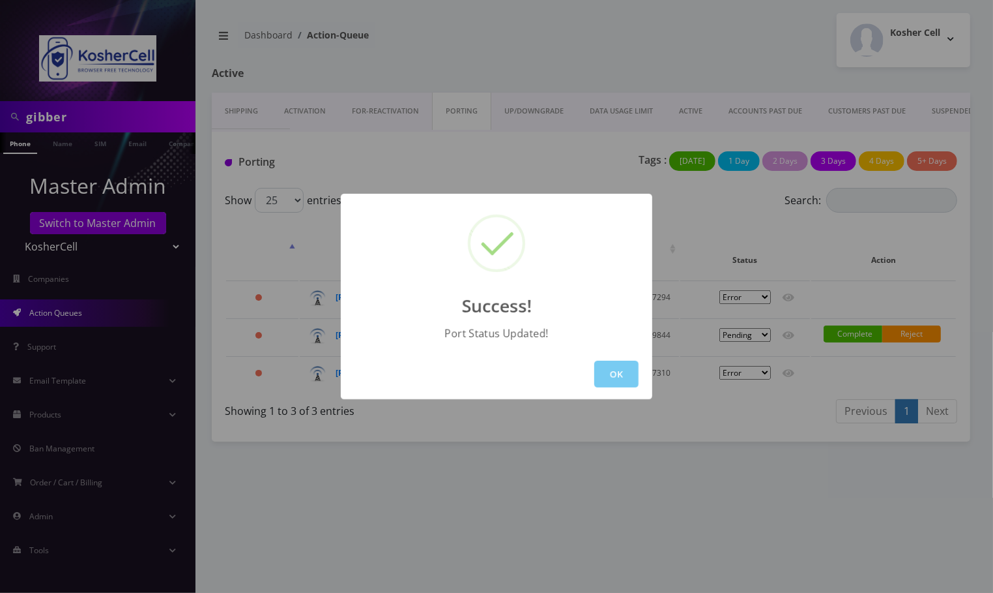
click at [622, 377] on button "OK" at bounding box center [617, 373] width 44 height 27
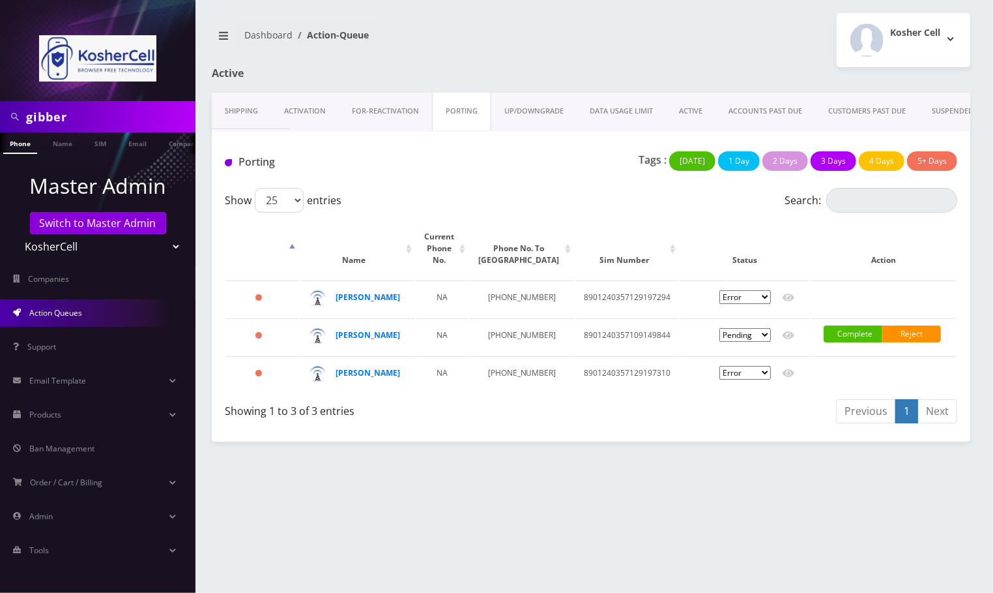
click at [294, 111] on link "Activation" at bounding box center [305, 111] width 68 height 37
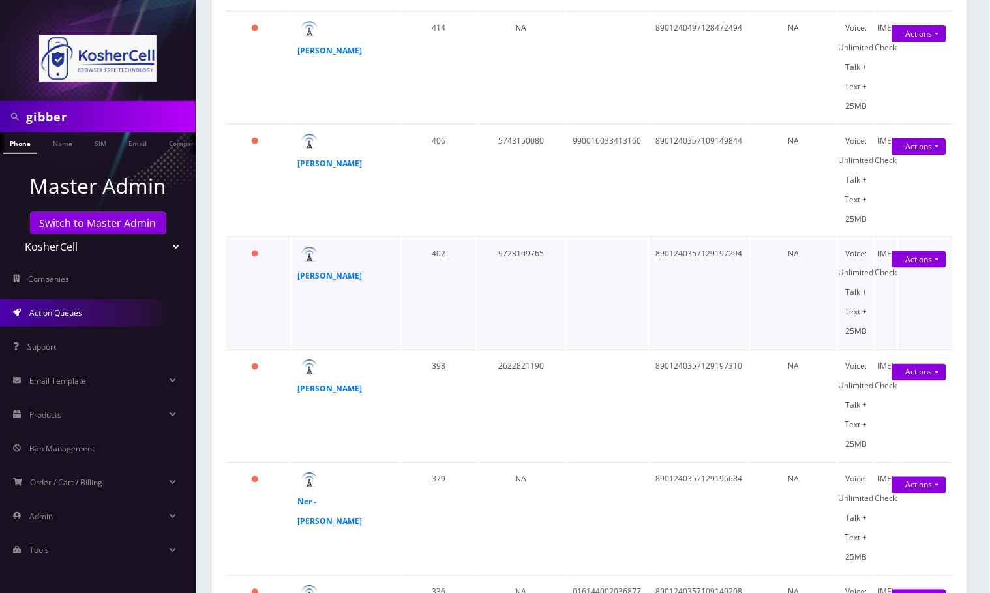
scroll to position [261, 0]
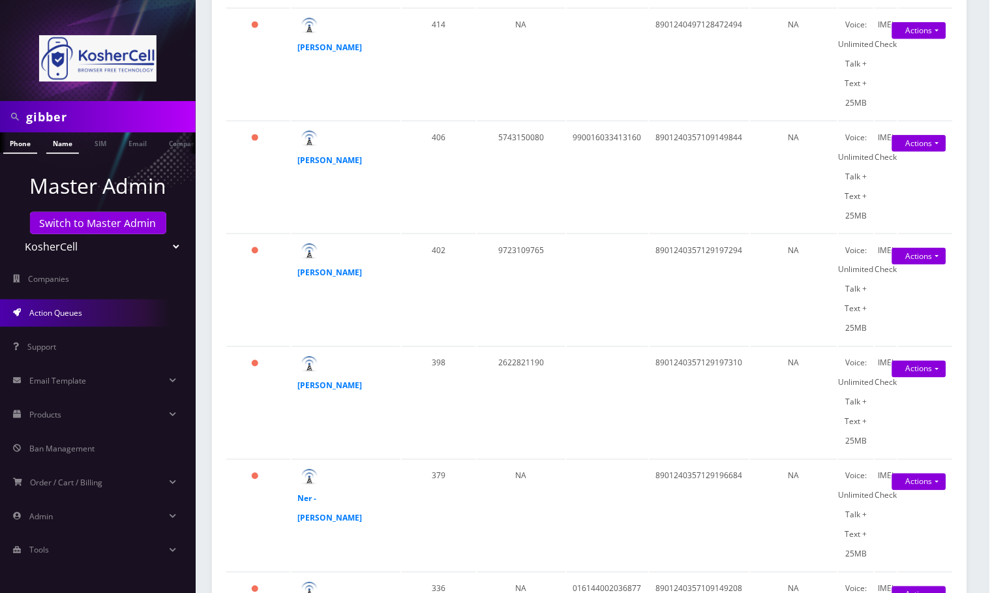
click at [65, 147] on link "Name" at bounding box center [62, 143] width 33 height 22
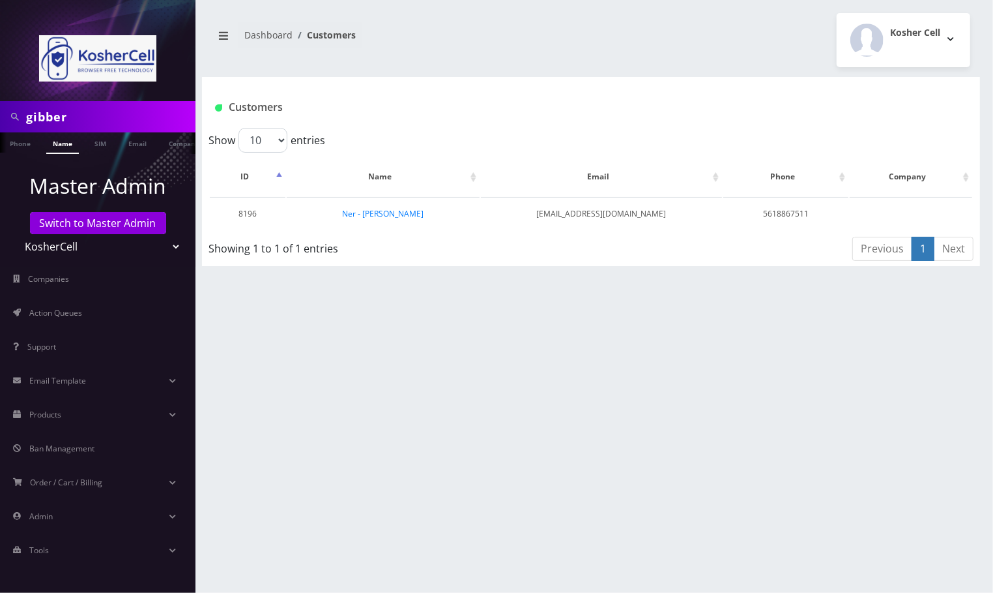
click at [389, 209] on link "Ner - [PERSON_NAME]" at bounding box center [382, 213] width 81 height 11
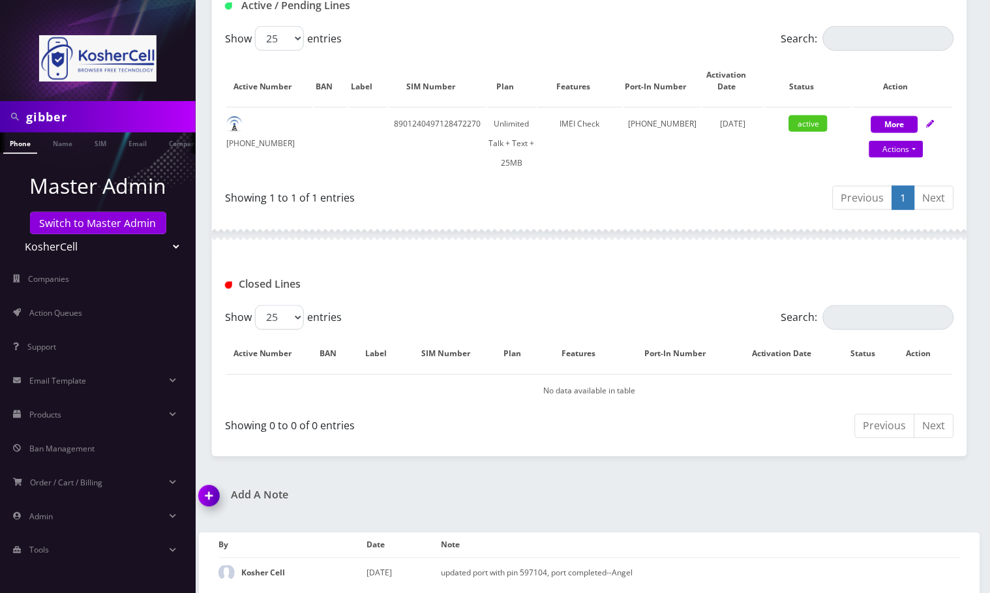
scroll to position [270, 0]
click at [89, 220] on link "Switch to Master Admin" at bounding box center [98, 223] width 136 height 22
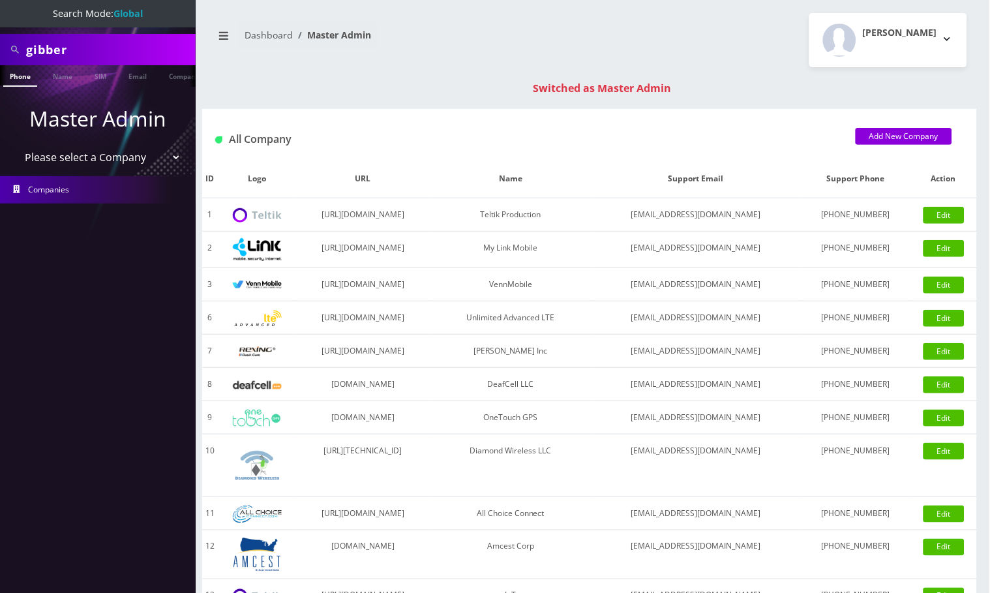
click at [50, 51] on input "gibber" at bounding box center [109, 49] width 166 height 25
paste input "4109499440"
type input "4109499440"
click at [32, 80] on link "Phone" at bounding box center [20, 76] width 34 height 22
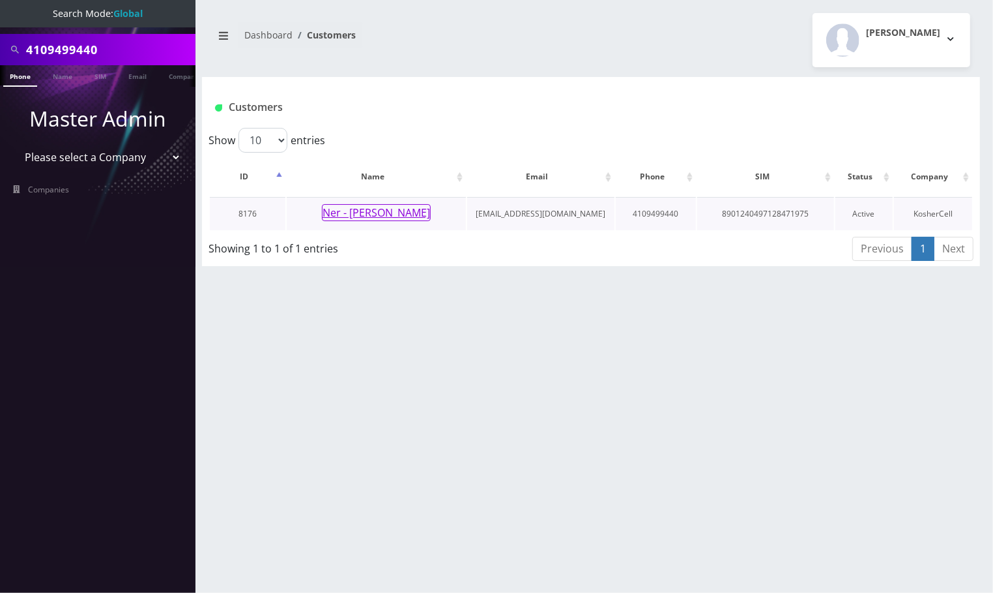
click at [372, 211] on button "Ner - [PERSON_NAME]" at bounding box center [376, 212] width 109 height 17
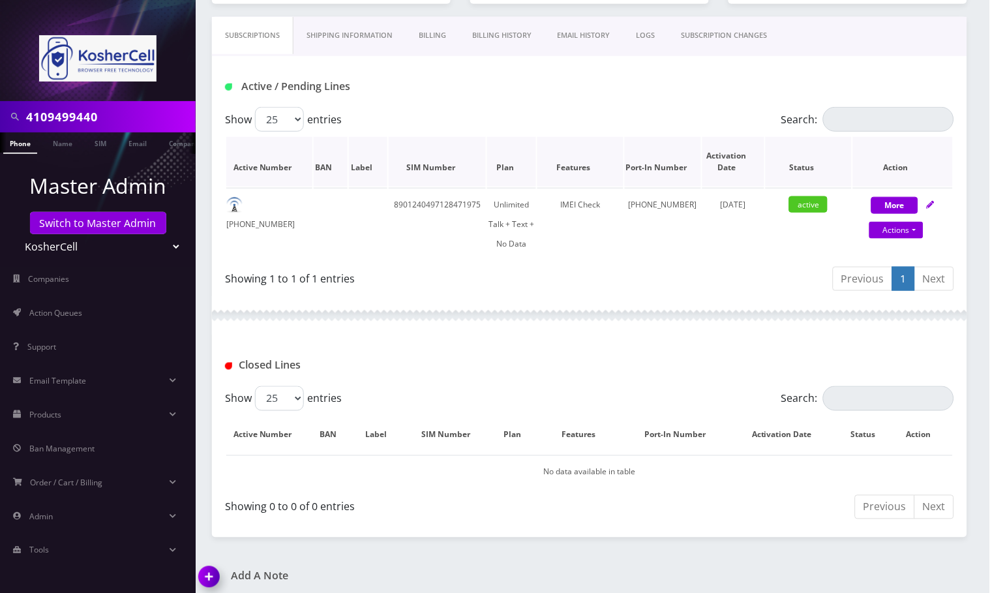
scroll to position [192, 0]
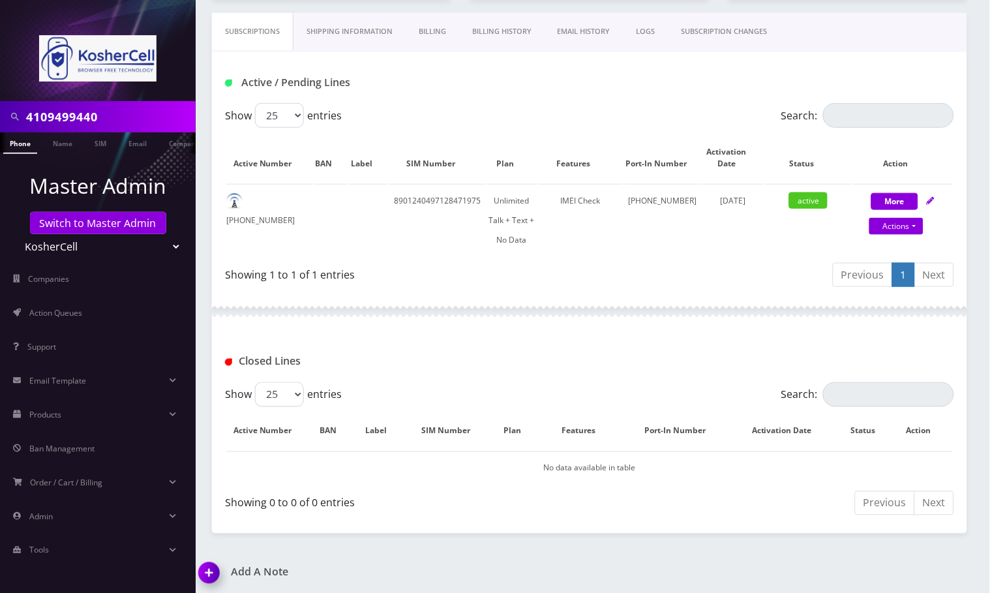
click at [626, 569] on div "Add A Note *Please Enter Note Save Note By Date Note" at bounding box center [589, 581] width 800 height 31
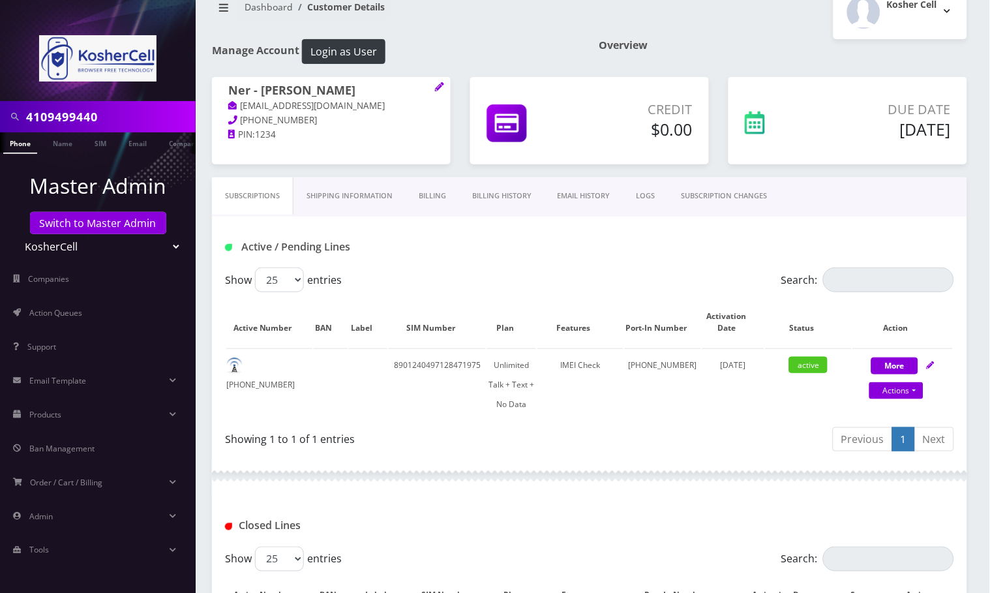
scroll to position [18, 0]
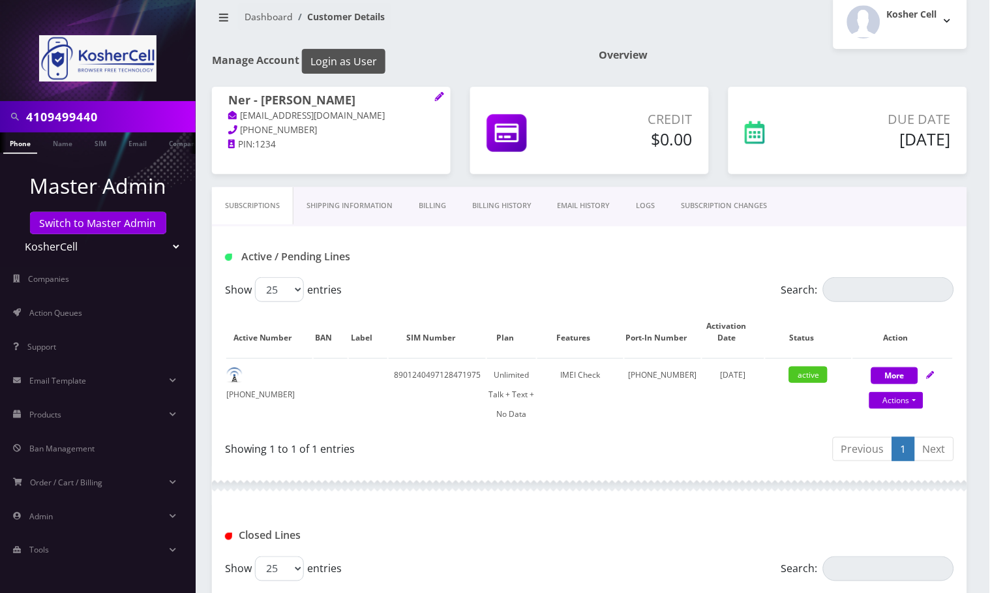
click at [375, 61] on button "Login as User" at bounding box center [343, 61] width 83 height 25
click at [516, 208] on link "Billing History" at bounding box center [501, 205] width 85 height 37
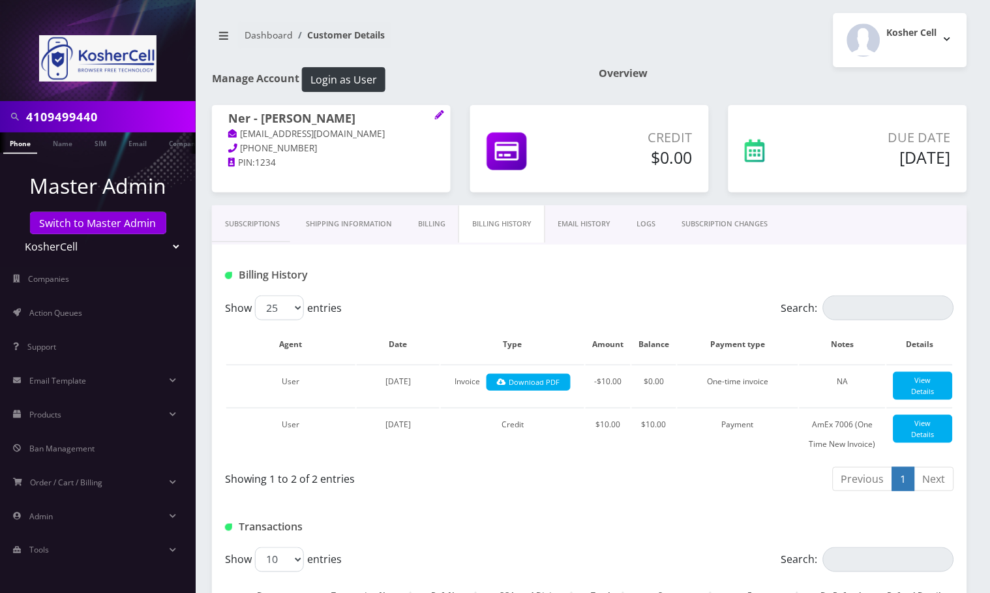
click at [257, 218] on link "Subscriptions" at bounding box center [252, 223] width 81 height 37
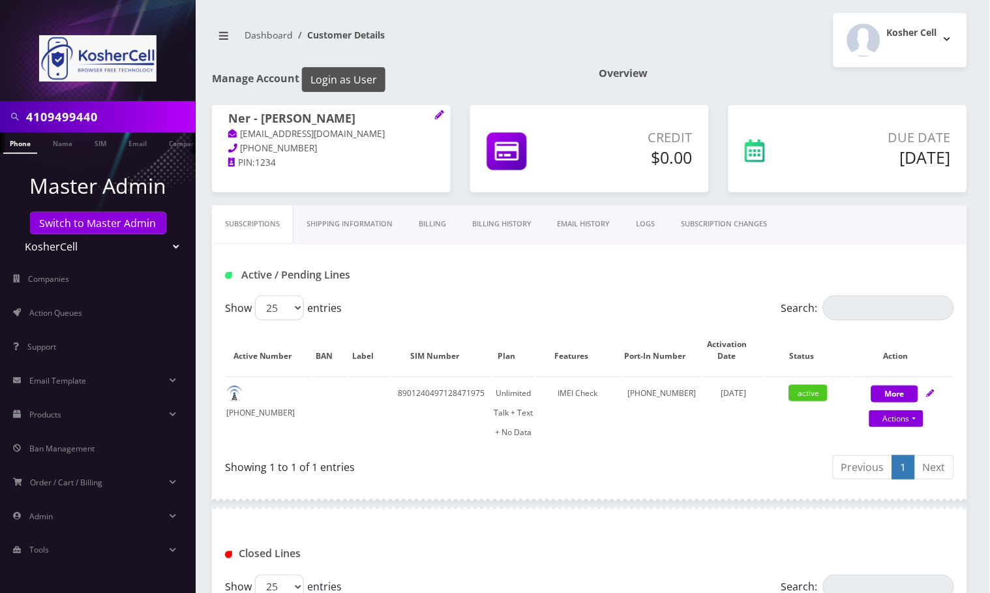
click at [348, 74] on button "Login as User" at bounding box center [343, 79] width 83 height 25
click at [23, 146] on link "Phone" at bounding box center [20, 143] width 34 height 22
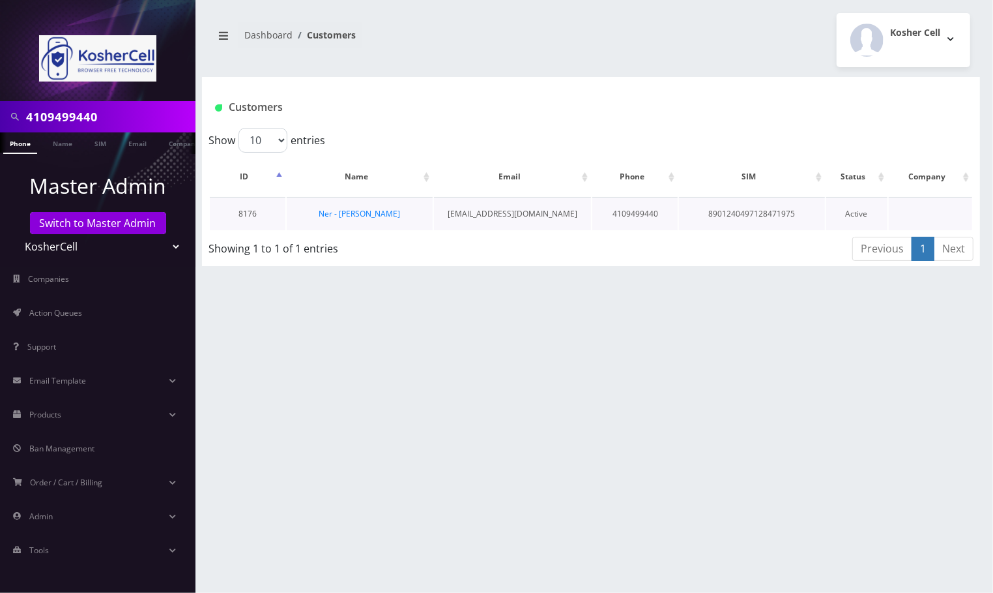
click at [417, 215] on td "Ner - [PERSON_NAME]" at bounding box center [360, 213] width 147 height 33
click at [409, 216] on td "Ner - [PERSON_NAME]" at bounding box center [360, 213] width 147 height 33
click at [408, 216] on td "Ner - [PERSON_NAME]" at bounding box center [360, 213] width 147 height 33
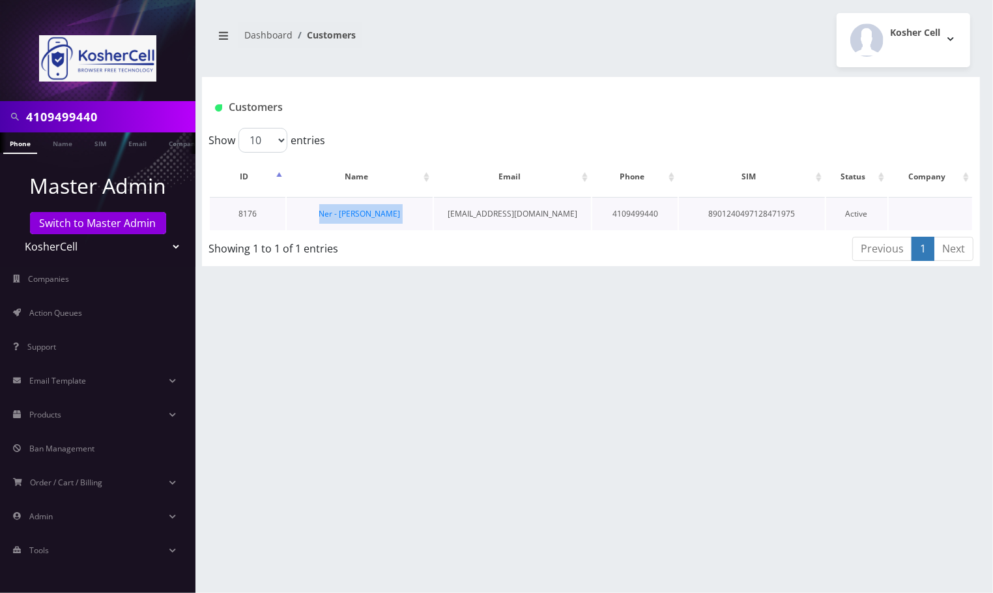
copy tr "Ner - [PERSON_NAME]"
click at [346, 344] on div "4109499440 Phone Name SIM Email Company Customer Dashboard Customers Kosher Cell" at bounding box center [591, 296] width 804 height 593
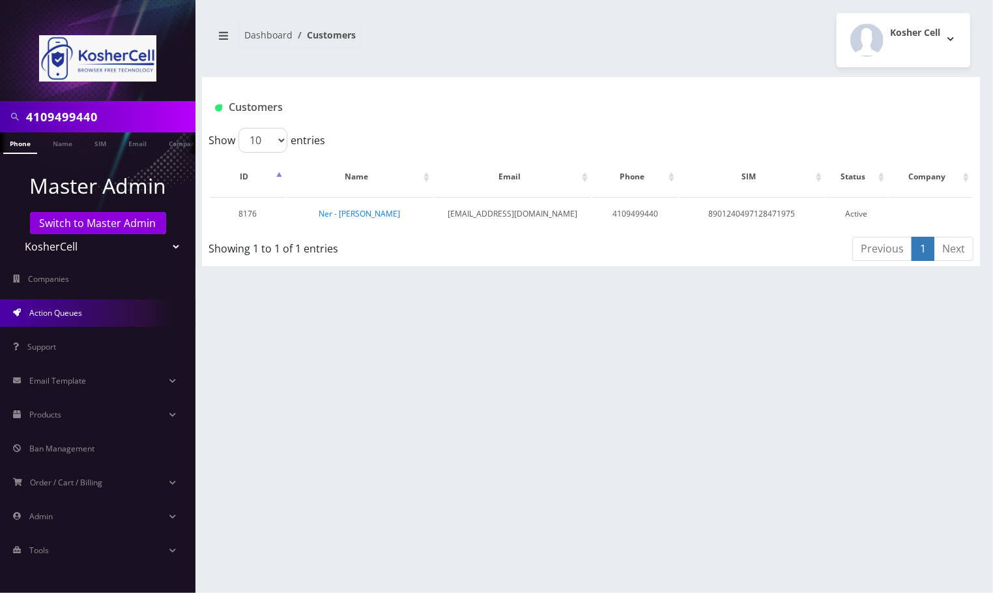
click at [93, 316] on link "Action Queues" at bounding box center [98, 312] width 196 height 27
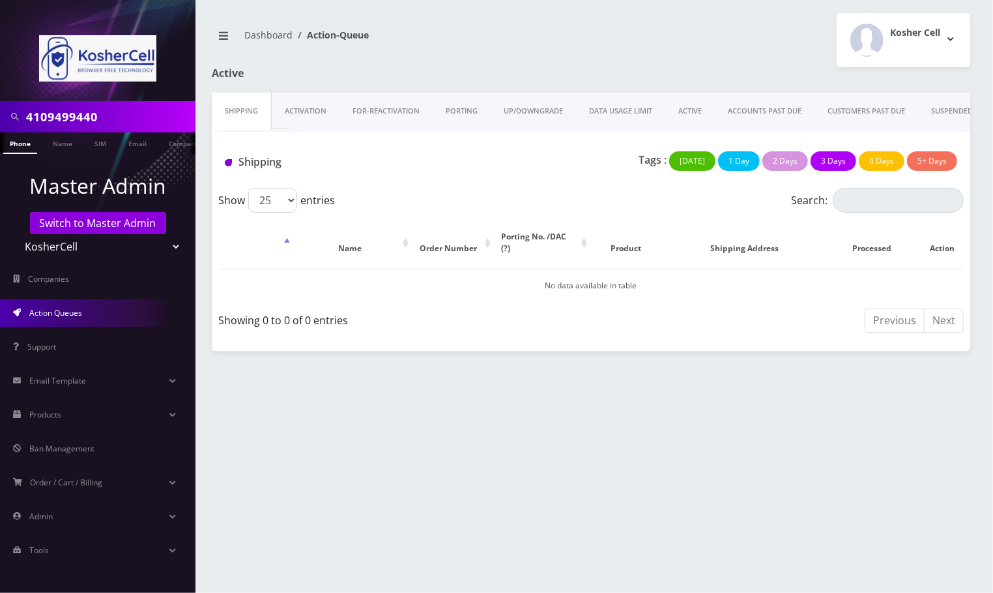
click at [549, 110] on link "UP/DOWNGRADE" at bounding box center [533, 111] width 85 height 37
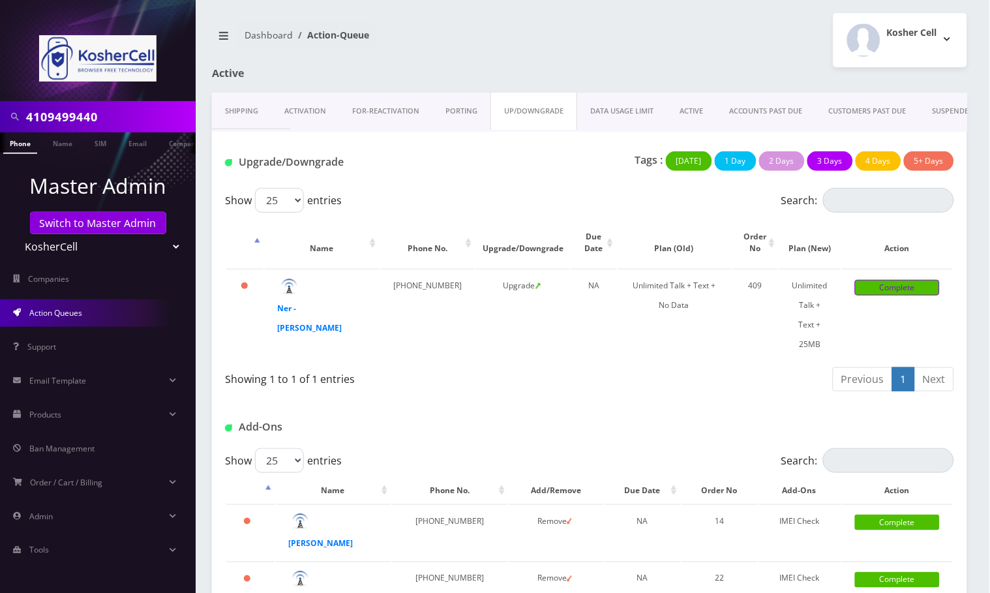
click at [874, 292] on link "Complete" at bounding box center [897, 288] width 85 height 16
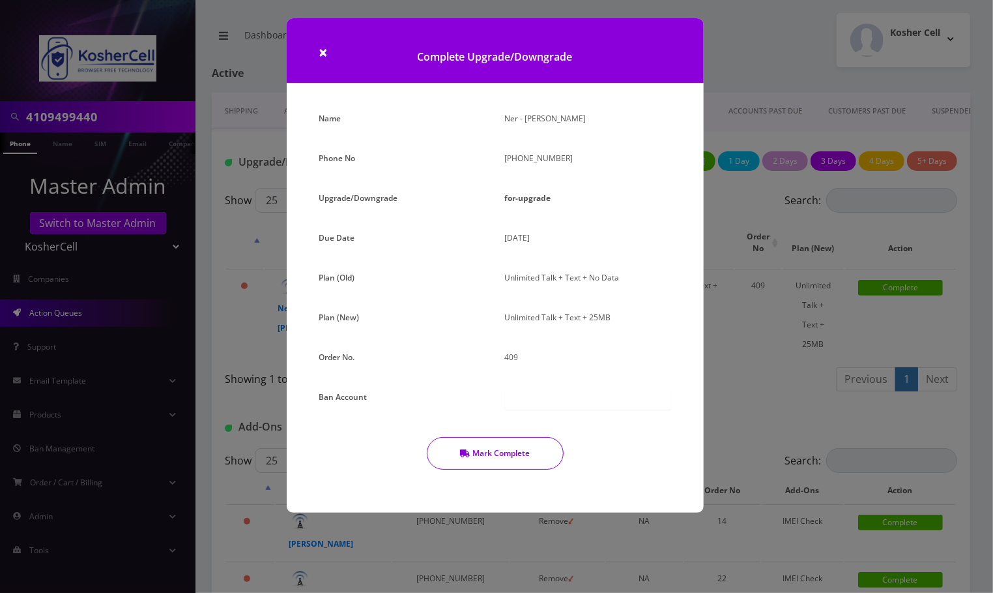
click at [519, 457] on button "Mark Complete" at bounding box center [495, 453] width 137 height 33
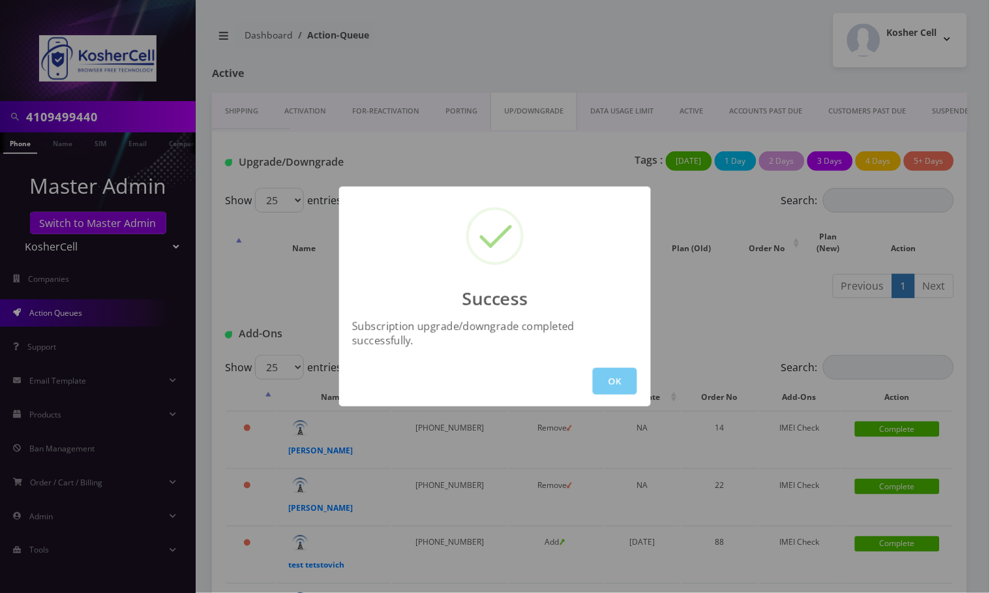
click at [614, 373] on button "OK" at bounding box center [615, 381] width 44 height 27
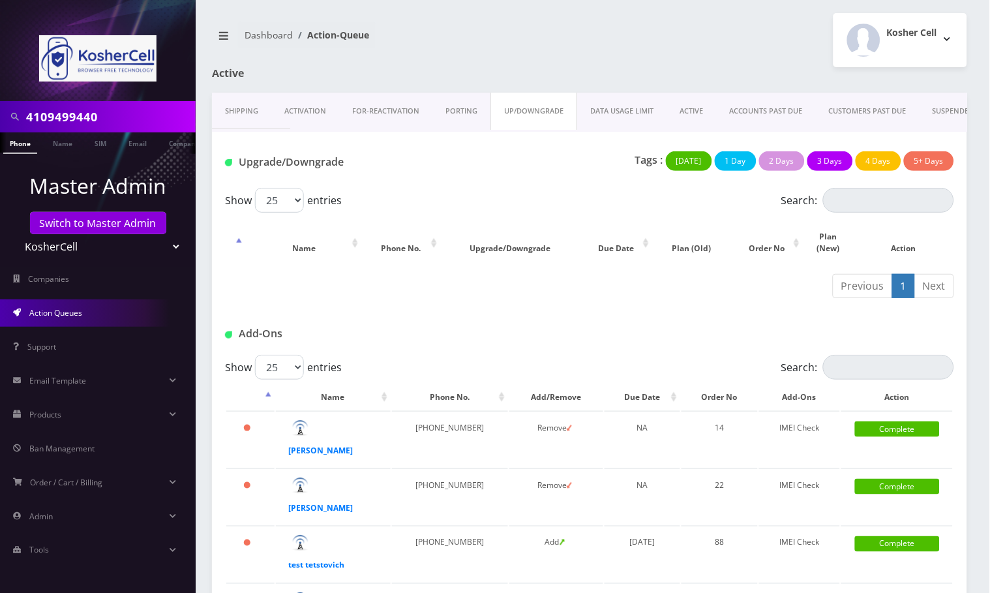
click at [8, 140] on li at bounding box center [6, 146] width 13 height 33
click at [18, 145] on link "Phone" at bounding box center [20, 143] width 34 height 22
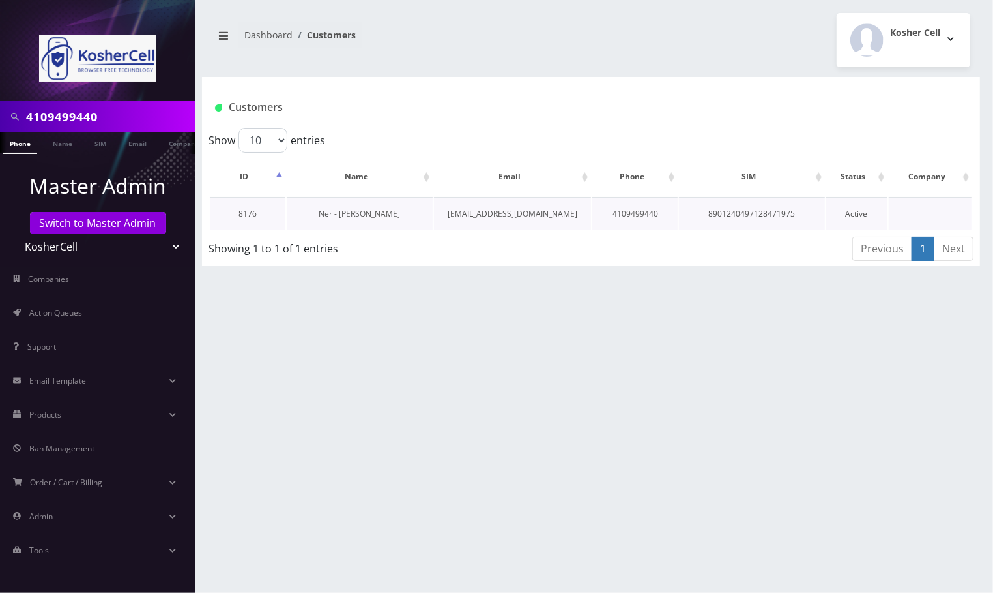
click at [387, 206] on td "Ner - [PERSON_NAME]" at bounding box center [360, 213] width 147 height 33
click at [383, 213] on link "Ner - [PERSON_NAME]" at bounding box center [359, 213] width 81 height 11
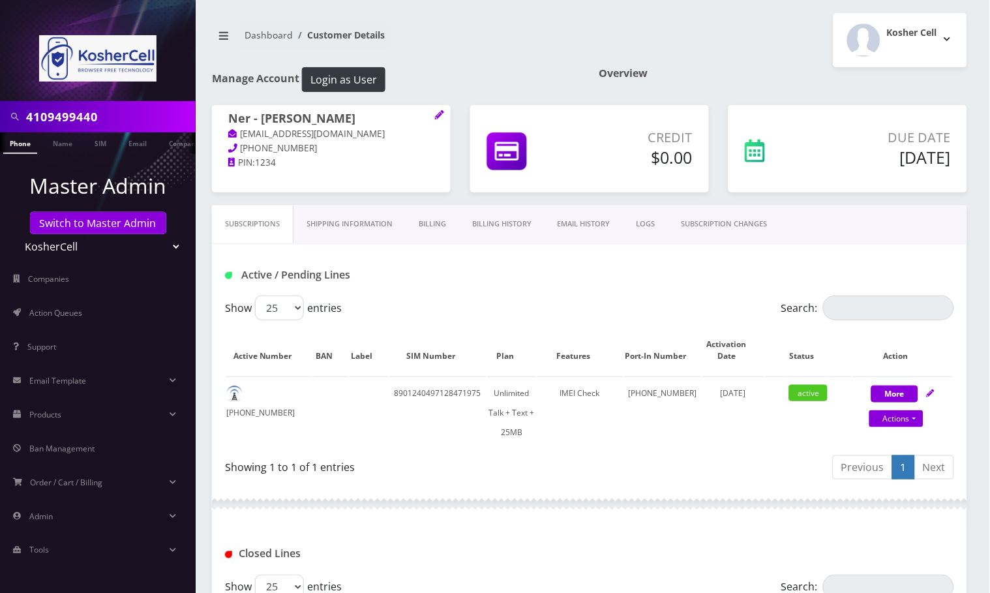
click at [677, 25] on div "Kosher Cell Logout" at bounding box center [782, 40] width 387 height 54
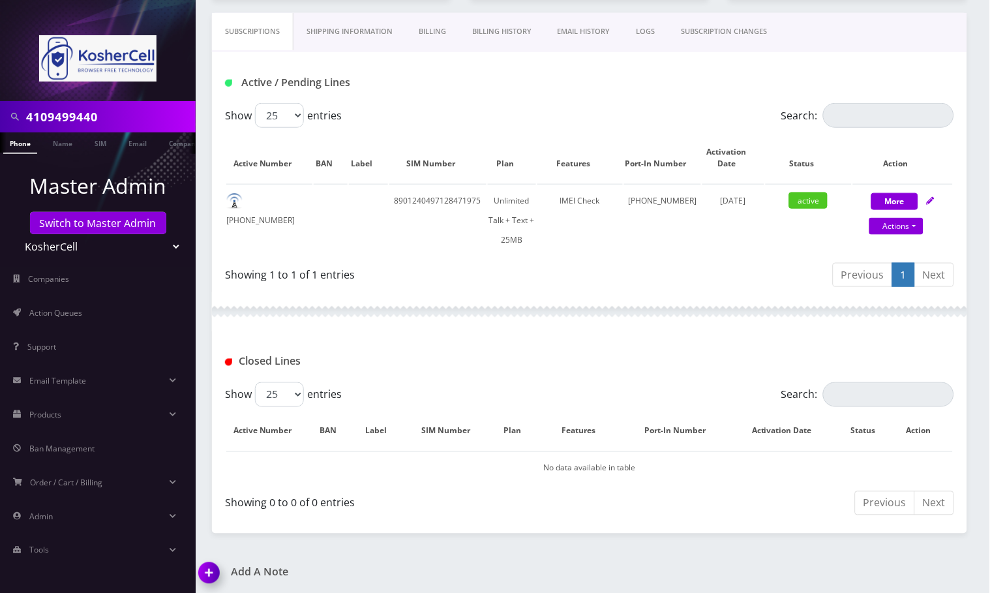
drag, startPoint x: 213, startPoint y: 569, endPoint x: 244, endPoint y: 566, distance: 30.8
click at [213, 568] on img at bounding box center [211, 577] width 38 height 38
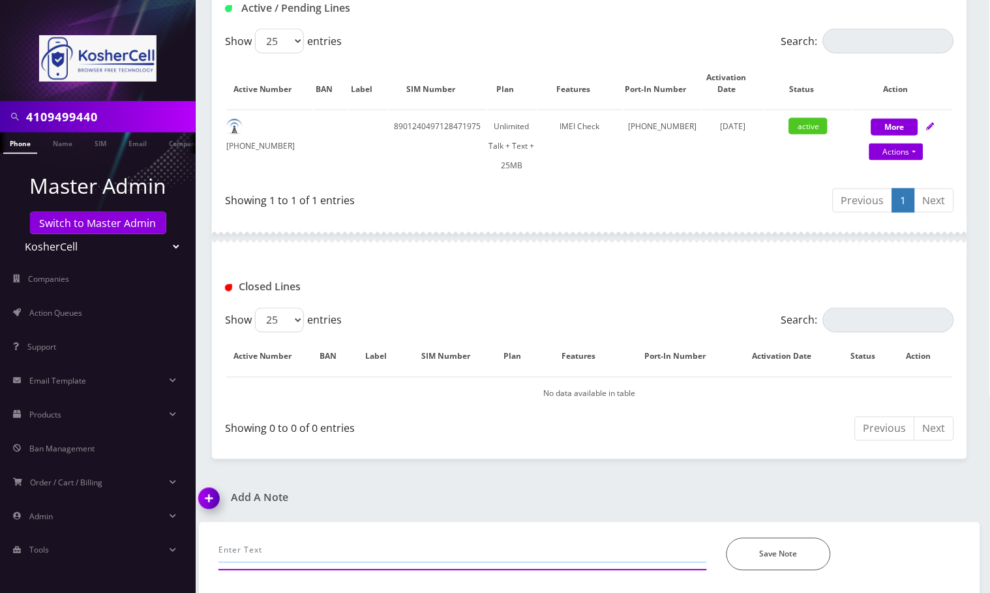
click at [298, 548] on input "text" at bounding box center [462, 550] width 488 height 25
type input "U"
type input "plan upgrade--Angel"
click at [793, 556] on button "Save Note" at bounding box center [778, 554] width 104 height 33
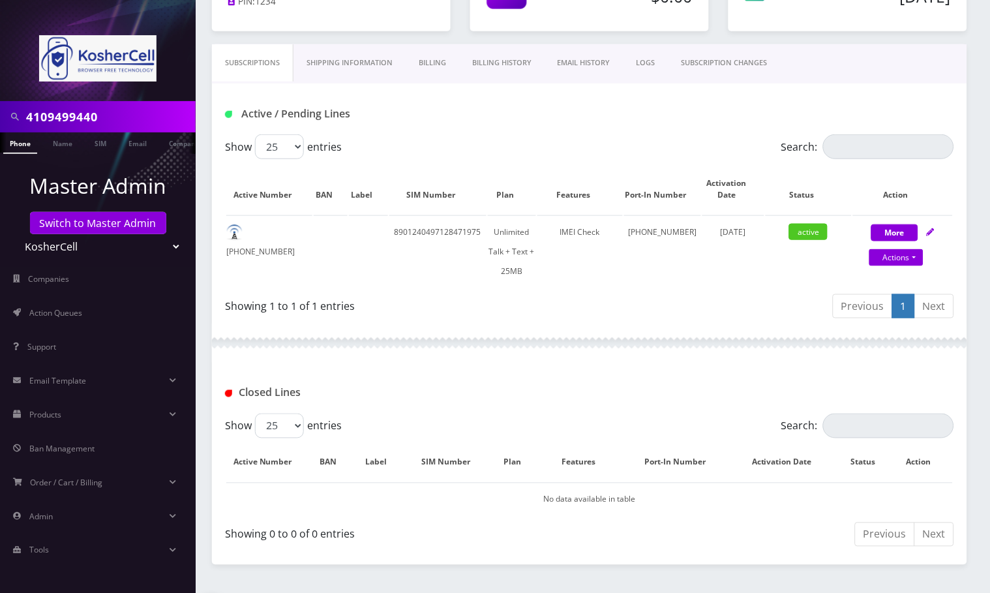
scroll to position [9, 0]
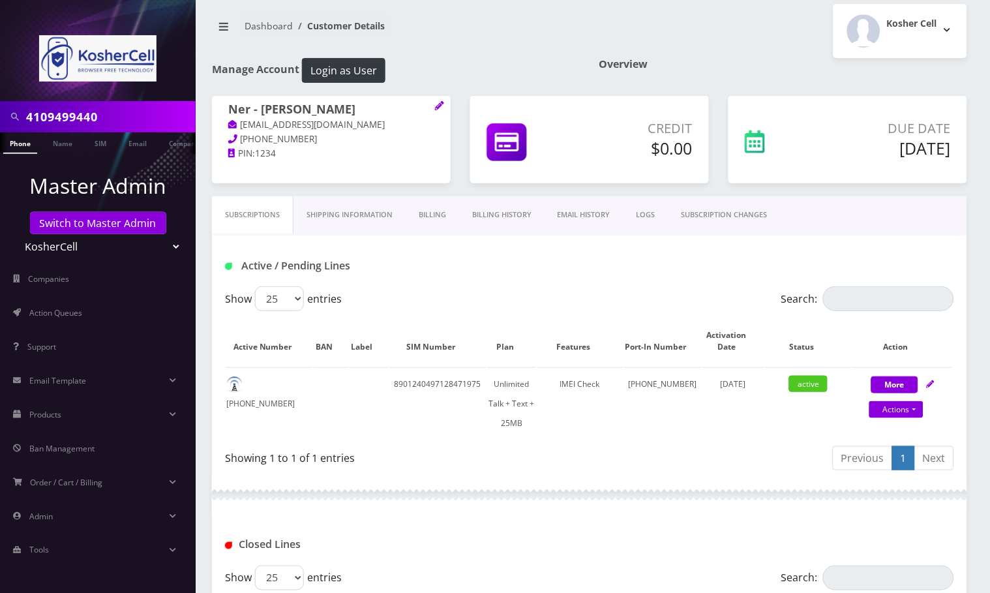
click at [480, 214] on link "Billing History" at bounding box center [501, 214] width 85 height 37
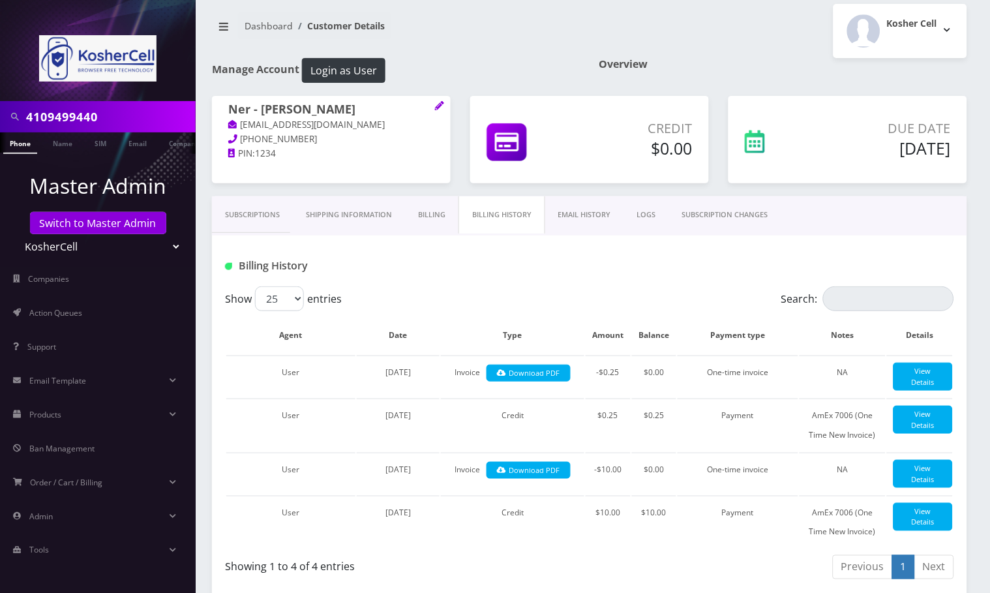
click at [533, 282] on div "Billing History" at bounding box center [589, 260] width 755 height 51
